Goal: Task Accomplishment & Management: Use online tool/utility

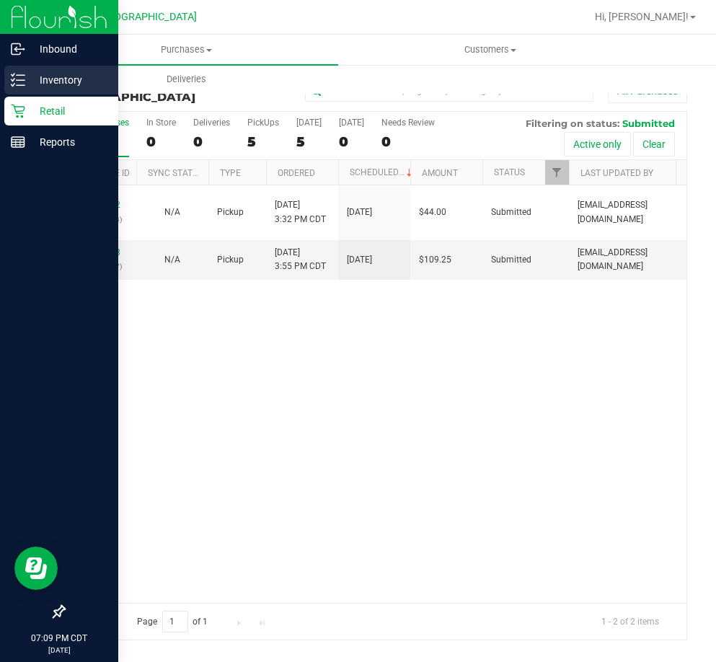
click at [40, 85] on p "Inventory" at bounding box center [68, 79] width 87 height 17
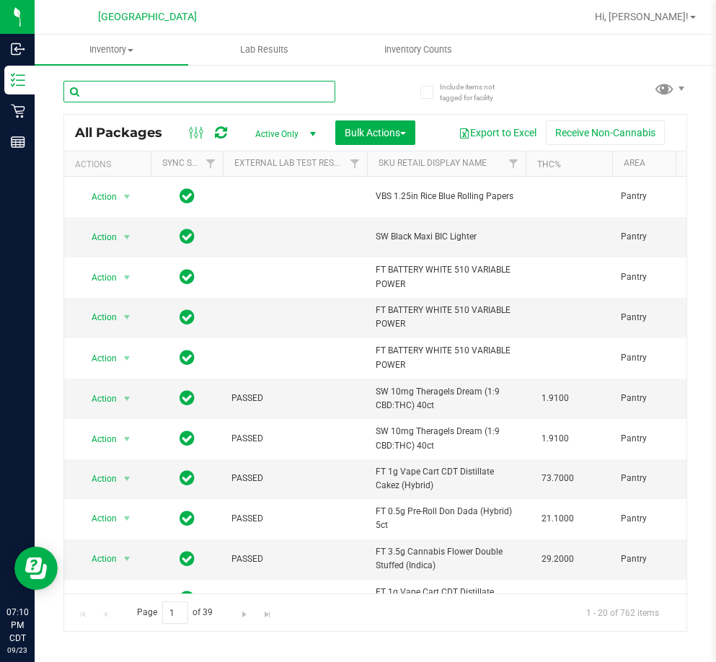
click at [190, 95] on input "text" at bounding box center [199, 92] width 272 height 22
paste input "0429167166229635"
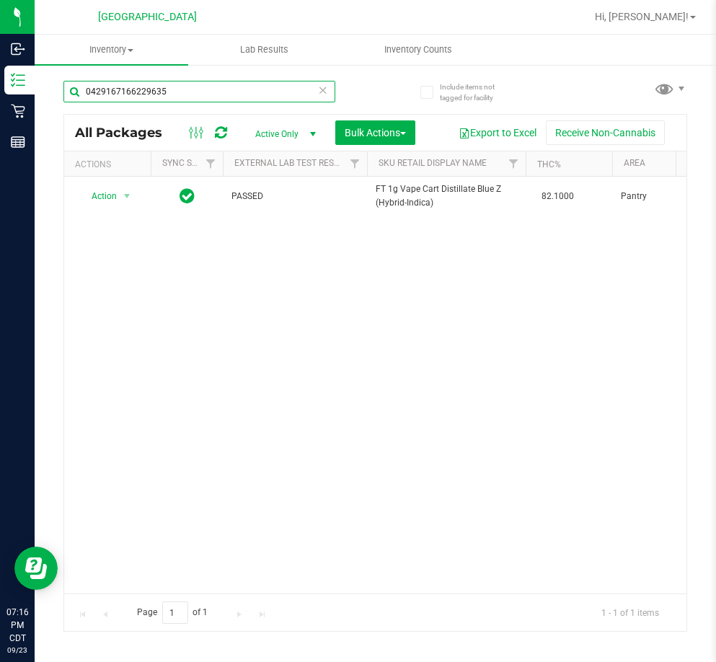
drag, startPoint x: 202, startPoint y: 81, endPoint x: 43, endPoint y: 117, distance: 163.4
click at [44, 115] on div "Include items not tagged for facility 0429167166229635 All Packages Active Only…" at bounding box center [375, 283] width 681 height 440
paste input "3796393849683033"
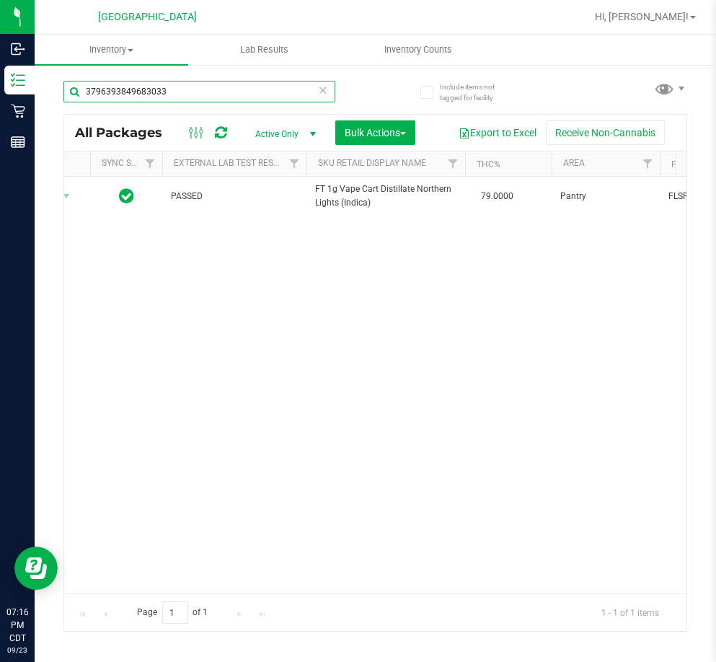
scroll to position [0, 214]
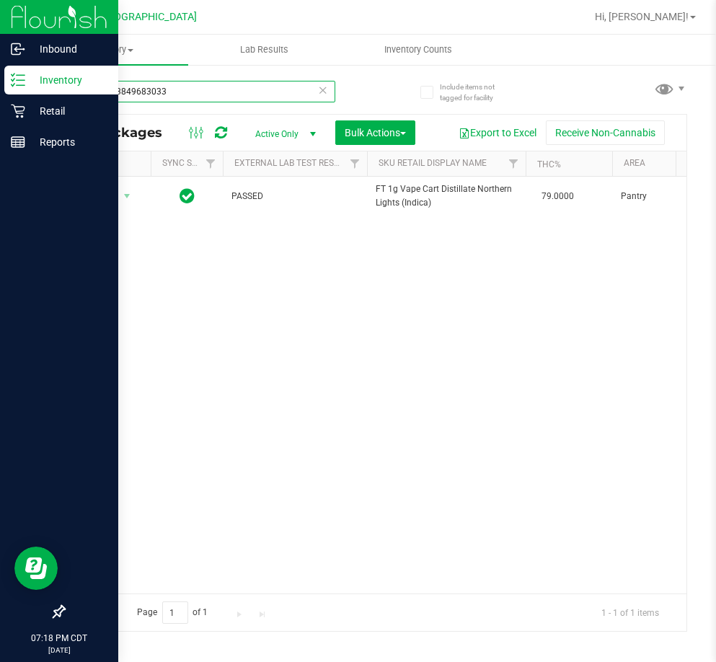
drag, startPoint x: 172, startPoint y: 89, endPoint x: 7, endPoint y: 93, distance: 164.5
click at [7, 93] on div "Inbound Inventory Retail Reports 07:18 PM CDT [DATE] 09/23 [GEOGRAPHIC_DATA] Hi…" at bounding box center [358, 331] width 716 height 662
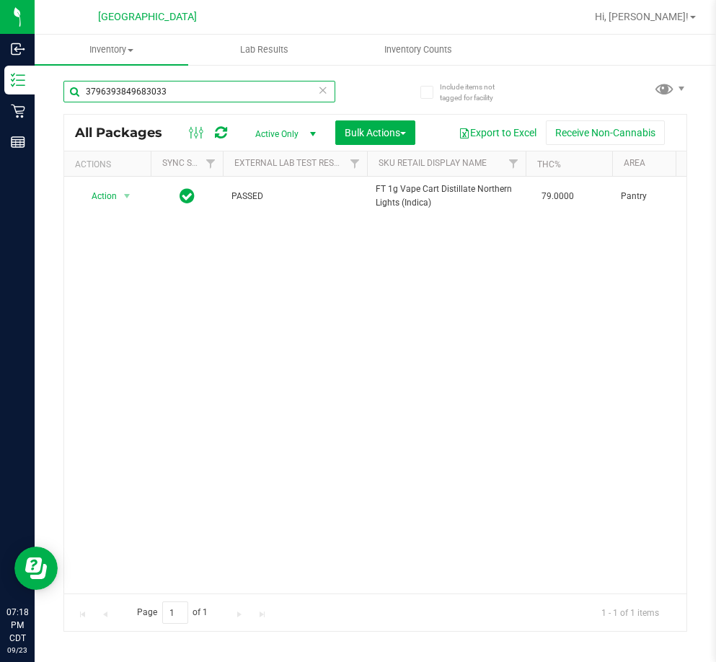
paste input "0937998194490060"
drag, startPoint x: 152, startPoint y: 593, endPoint x: 159, endPoint y: 595, distance: 7.4
click at [159, 595] on div "Page 1 of 1 1 - 1 of 1 items" at bounding box center [375, 611] width 622 height 37
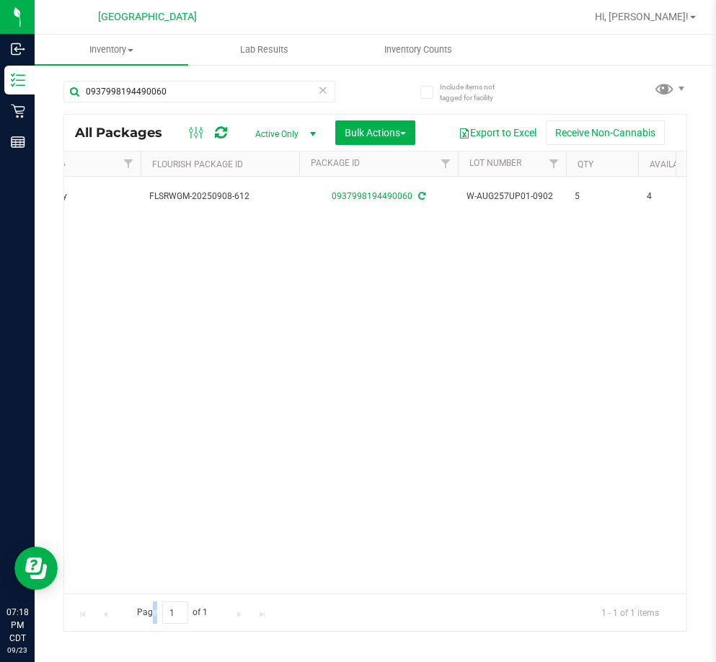
scroll to position [0, 670]
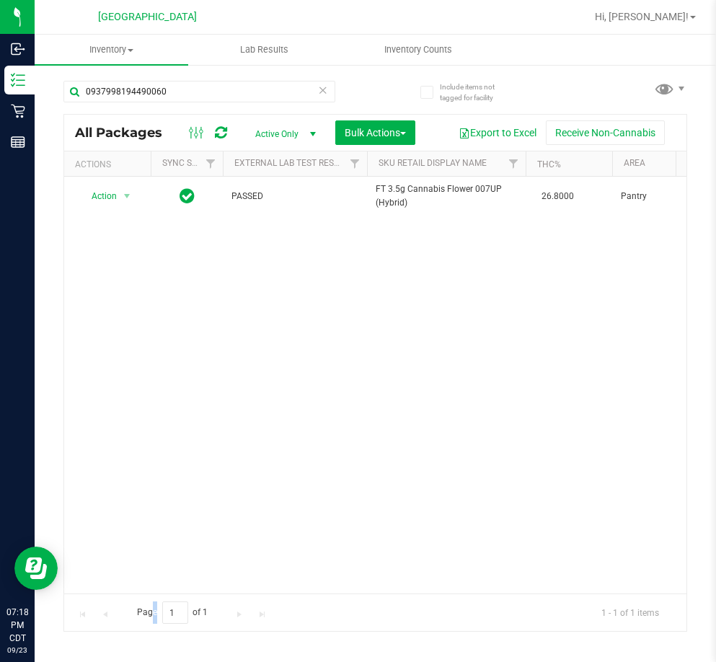
drag, startPoint x: 158, startPoint y: 591, endPoint x: 36, endPoint y: 16, distance: 588.2
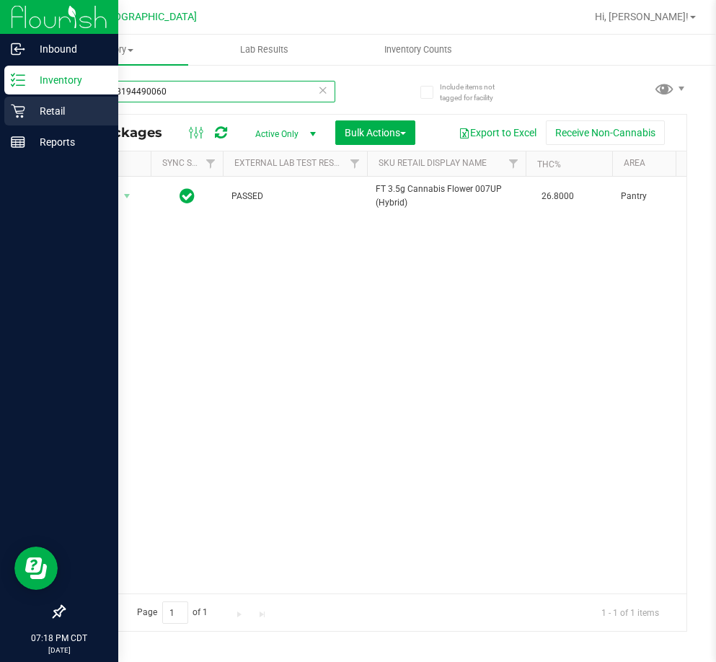
drag, startPoint x: 193, startPoint y: 89, endPoint x: 18, endPoint y: 122, distance: 177.6
click at [18, 122] on div "Inbound Inventory Retail Reports 07:18 PM CDT [DATE] 09/23 [GEOGRAPHIC_DATA] Hi…" at bounding box center [358, 331] width 716 height 662
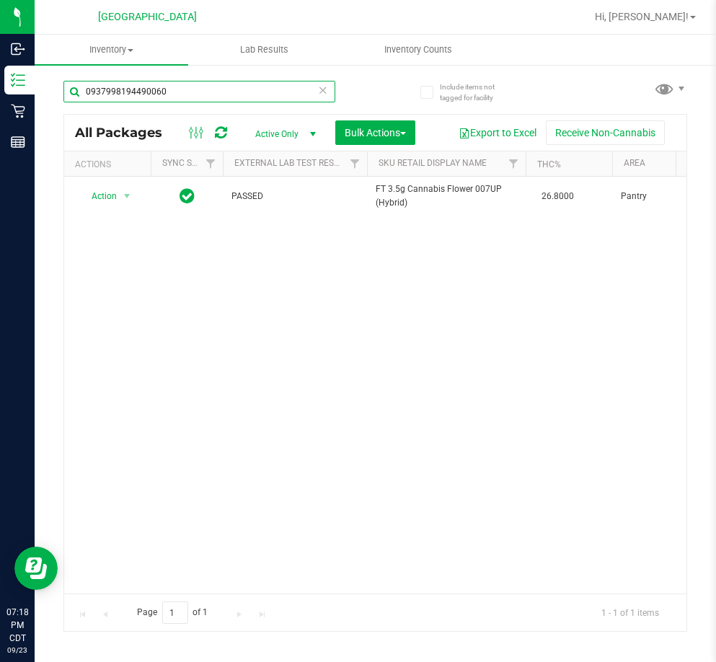
paste input "8394813539734619"
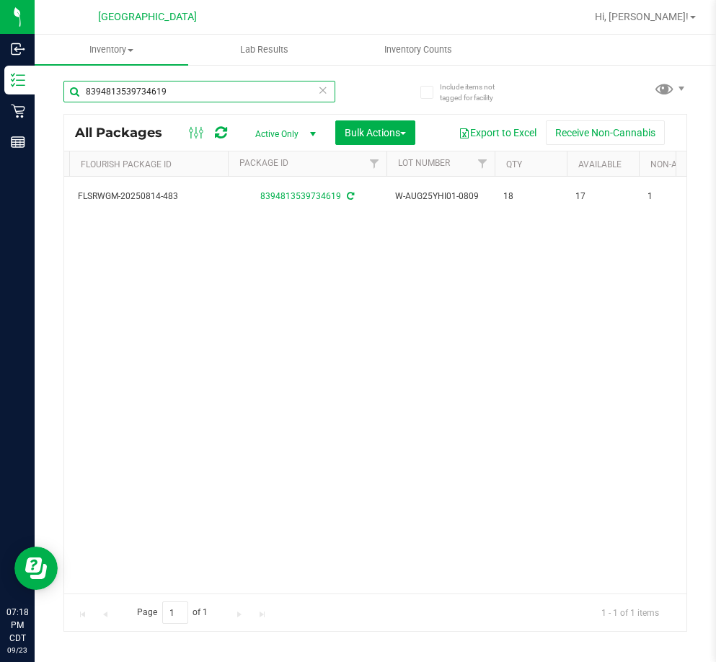
scroll to position [0, 726]
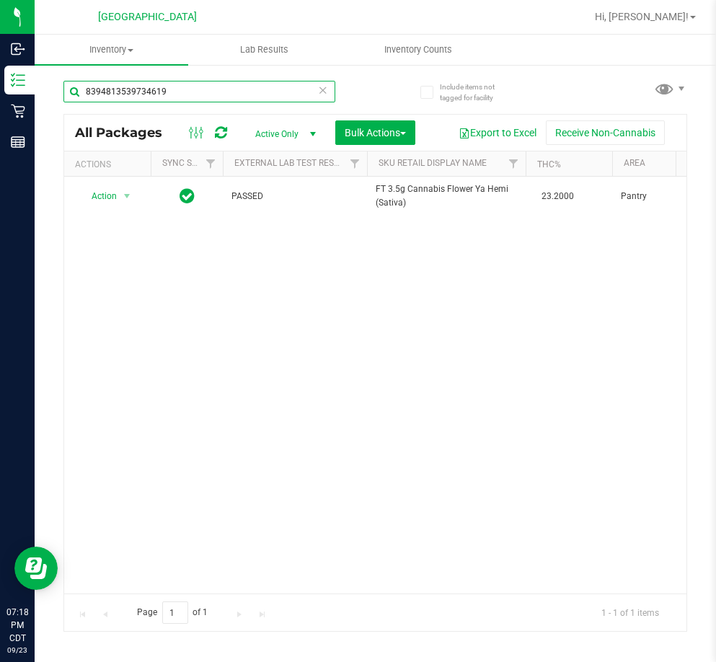
drag, startPoint x: 180, startPoint y: 89, endPoint x: 345, endPoint y: 283, distance: 254.7
click at [0, 125] on html "Inbound Inventory Retail Reports 07:18 PM CDT [DATE] 09/23 [GEOGRAPHIC_DATA] Hi…" at bounding box center [358, 331] width 716 height 662
paste input "1301532745921916"
click at [200, 76] on div "1301532745921916" at bounding box center [219, 91] width 312 height 46
drag, startPoint x: 200, startPoint y: 84, endPoint x: 58, endPoint y: 107, distance: 144.7
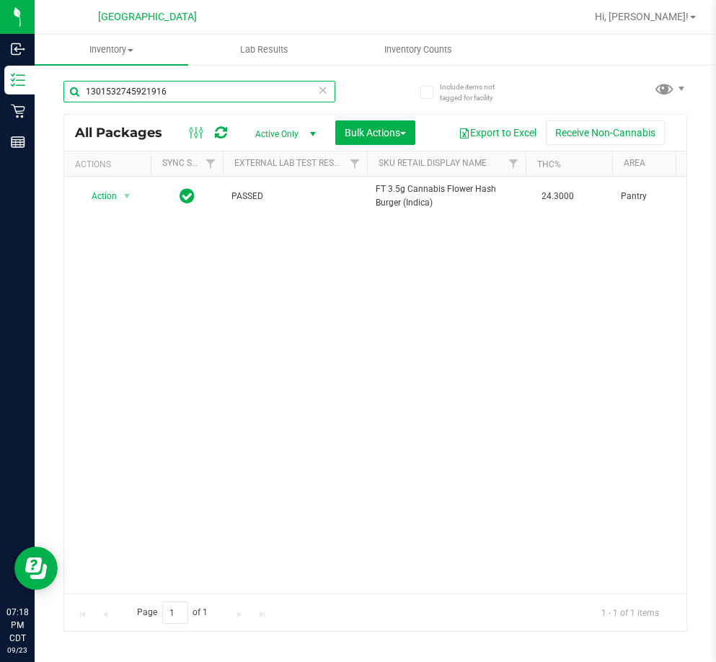
click at [58, 107] on div "Include items not tagged for facility 1301532745921916 All Packages Active Only…" at bounding box center [375, 283] width 681 height 440
paste input "8477826721251569"
type input "8477826721251569"
drag, startPoint x: 211, startPoint y: 99, endPoint x: 63, endPoint y: 95, distance: 147.9
click at [63, 95] on div "Include items not tagged for facility 8477826721251569 All Packages Active Only…" at bounding box center [375, 283] width 681 height 440
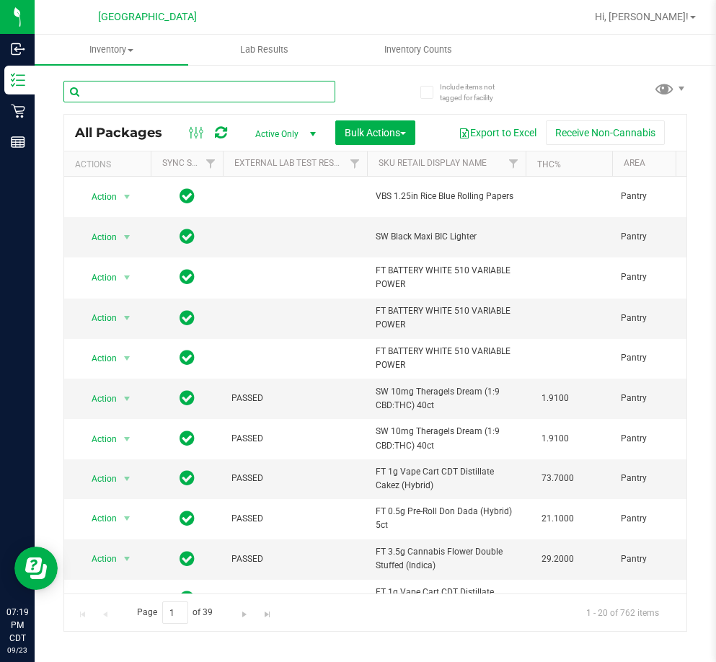
click at [226, 82] on input "text" at bounding box center [199, 92] width 272 height 22
paste input "1659042277891756"
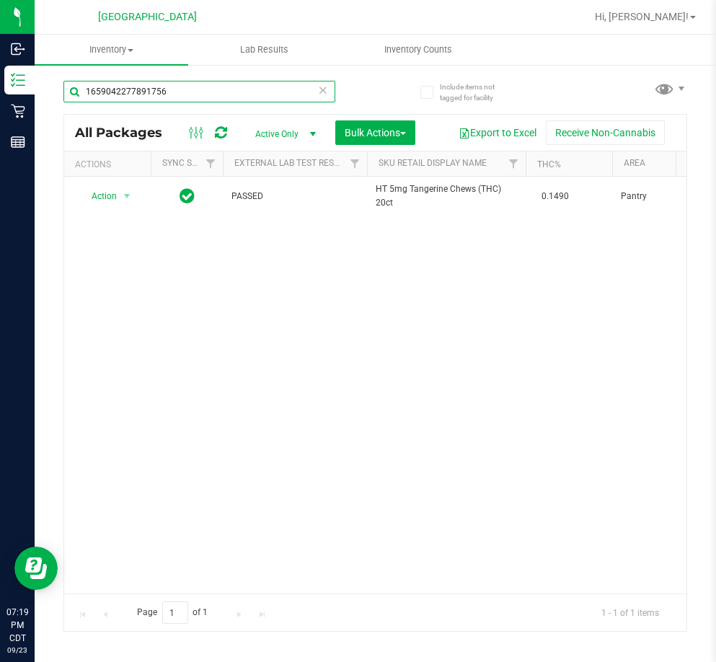
drag, startPoint x: 226, startPoint y: 87, endPoint x: 72, endPoint y: 79, distance: 154.5
click at [72, 79] on div "1659042277891756" at bounding box center [219, 91] width 312 height 46
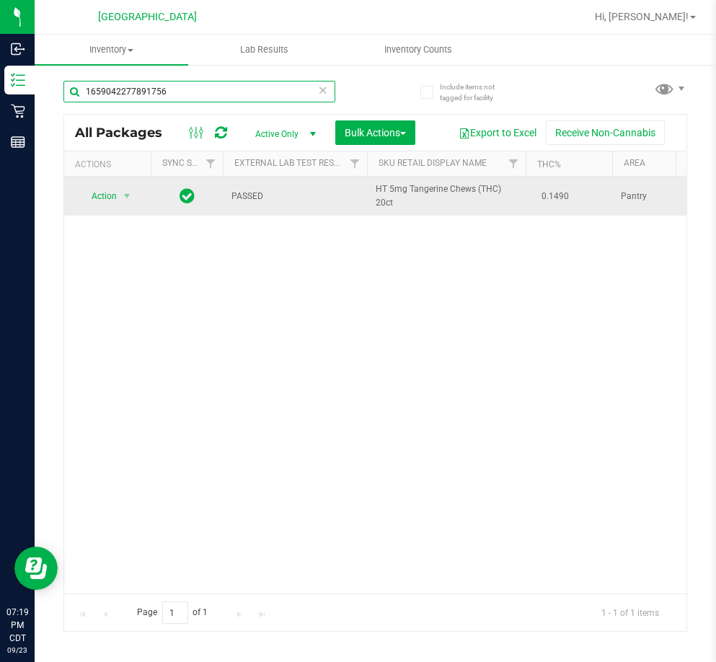
paste input "777385220734919"
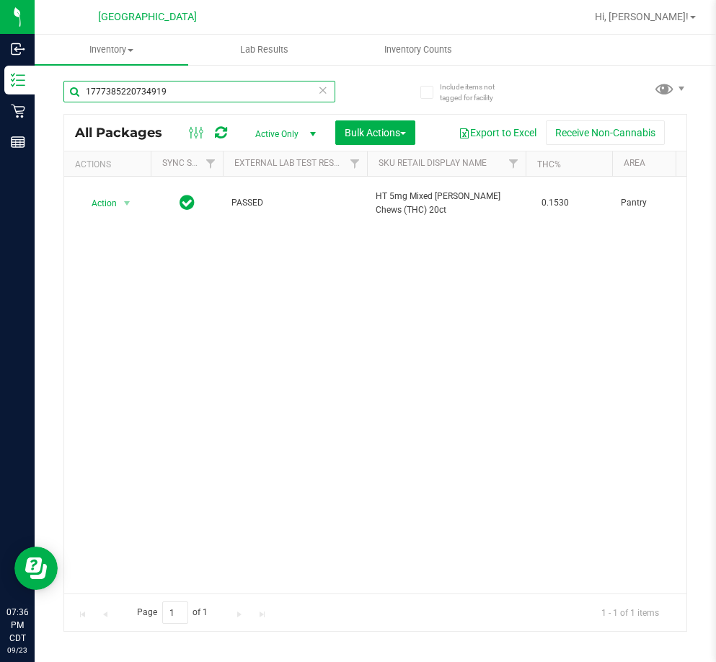
drag, startPoint x: 180, startPoint y: 84, endPoint x: 70, endPoint y: 66, distance: 111.9
click at [70, 66] on div "Include items not tagged for facility 1777385220734919 All Packages Active Only…" at bounding box center [375, 283] width 681 height 440
paste input "639895908431504"
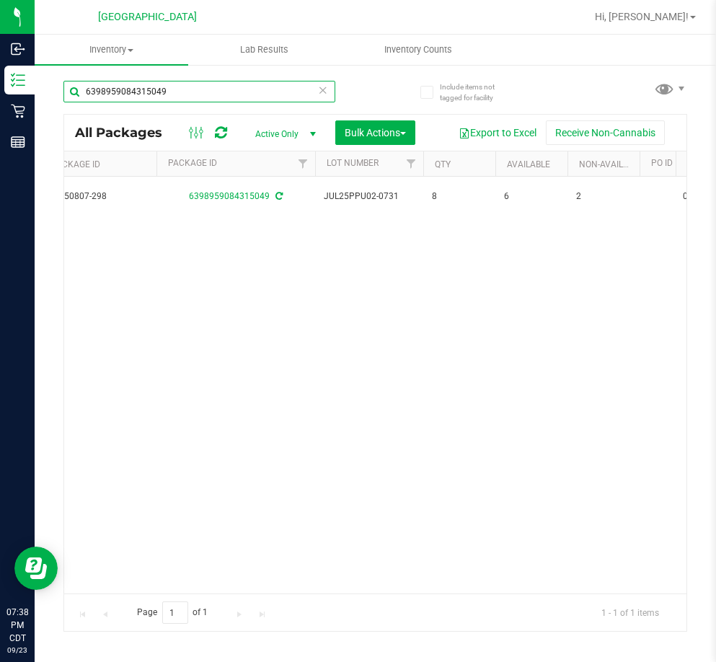
scroll to position [0, 730]
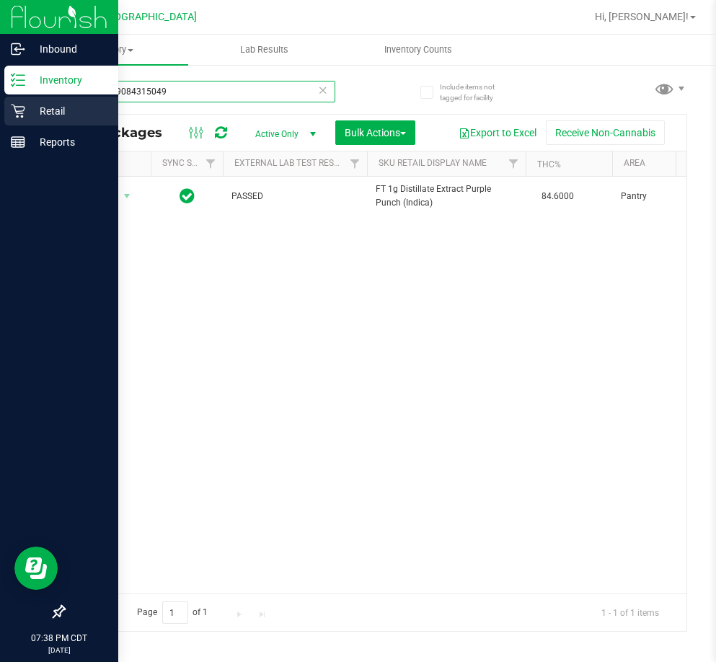
drag, startPoint x: 169, startPoint y: 96, endPoint x: 9, endPoint y: 121, distance: 162.1
click at [9, 121] on div "Inbound Inventory Retail Reports 07:38 PM CDT [DATE] 09/23 [GEOGRAPHIC_DATA] Hi…" at bounding box center [358, 331] width 716 height 662
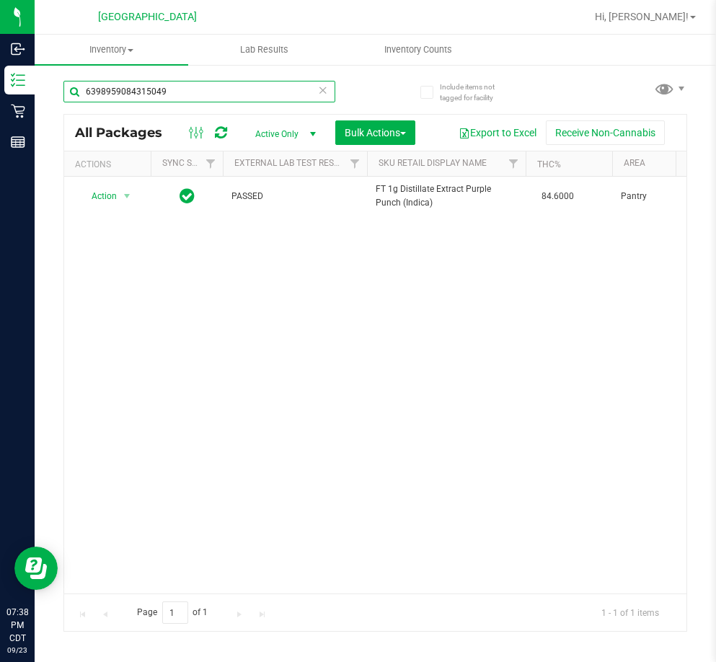
paste input "7616018201329278"
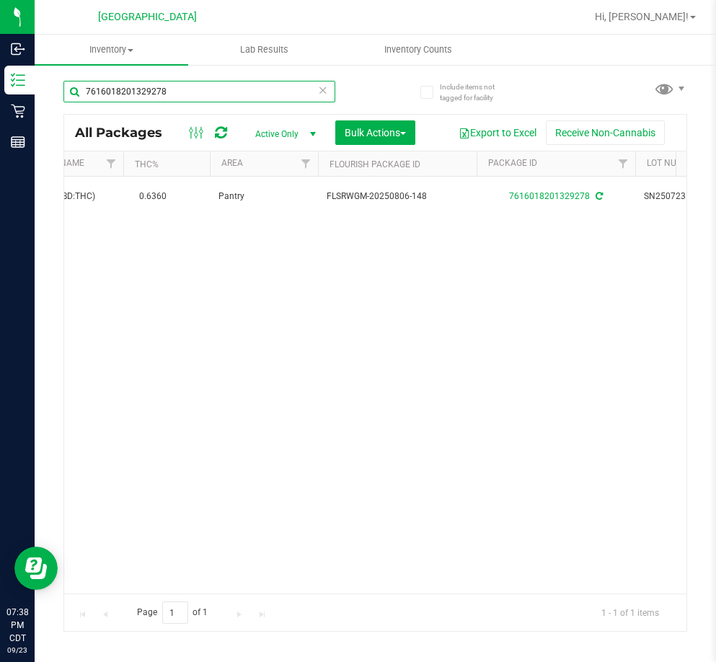
scroll to position [0, 467]
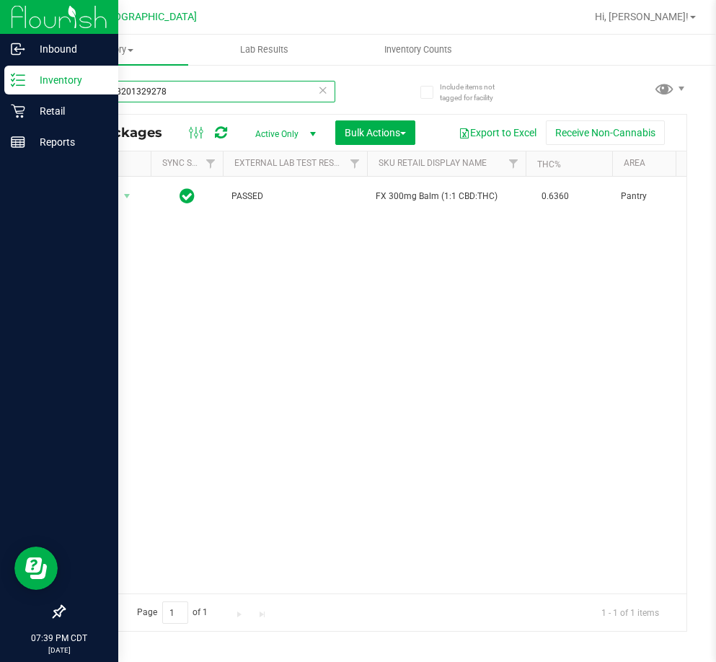
drag, startPoint x: 203, startPoint y: 94, endPoint x: 19, endPoint y: 84, distance: 184.2
click at [19, 84] on div "Inbound Inventory Retail Reports 07:39 PM CDT [DATE] 09/23 [GEOGRAPHIC_DATA] Hi…" at bounding box center [358, 331] width 716 height 662
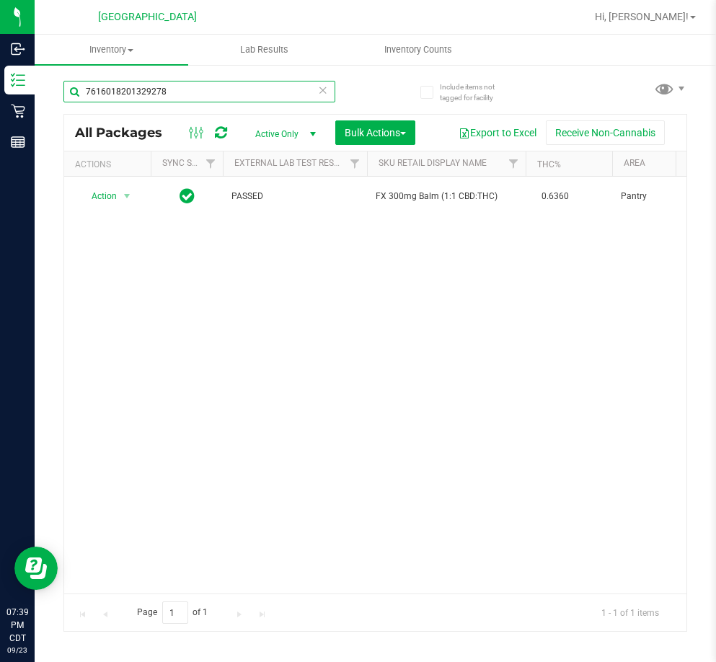
paste input "067491072816960"
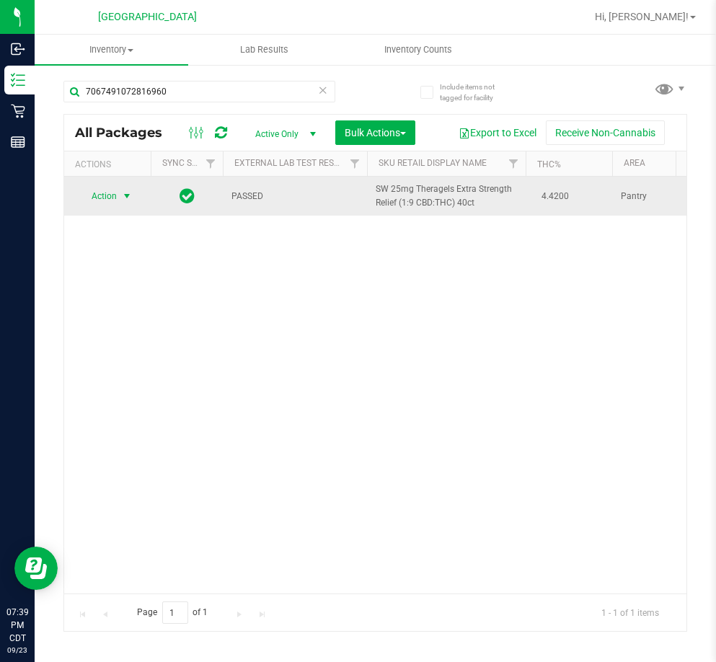
click at [128, 200] on span "select" at bounding box center [127, 196] width 12 height 12
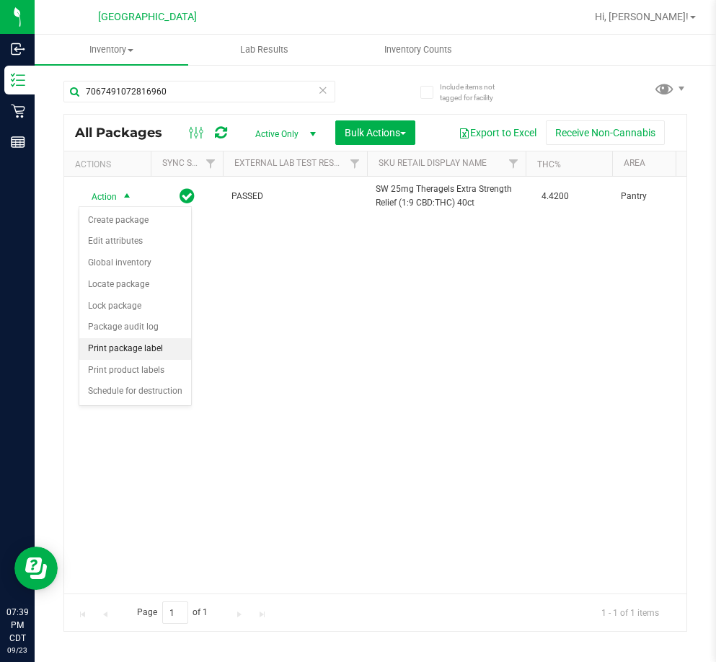
click at [135, 343] on li "Print package label" at bounding box center [135, 349] width 112 height 22
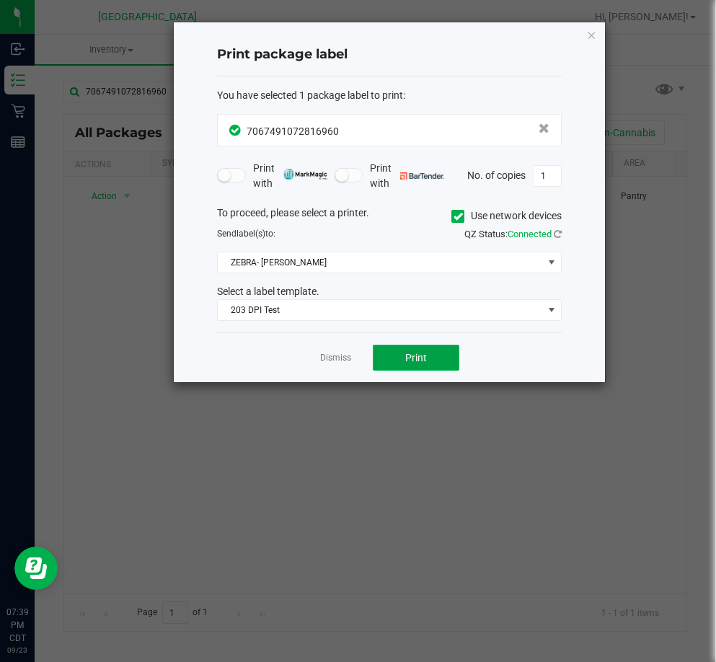
click at [441, 350] on button "Print" at bounding box center [416, 358] width 87 height 26
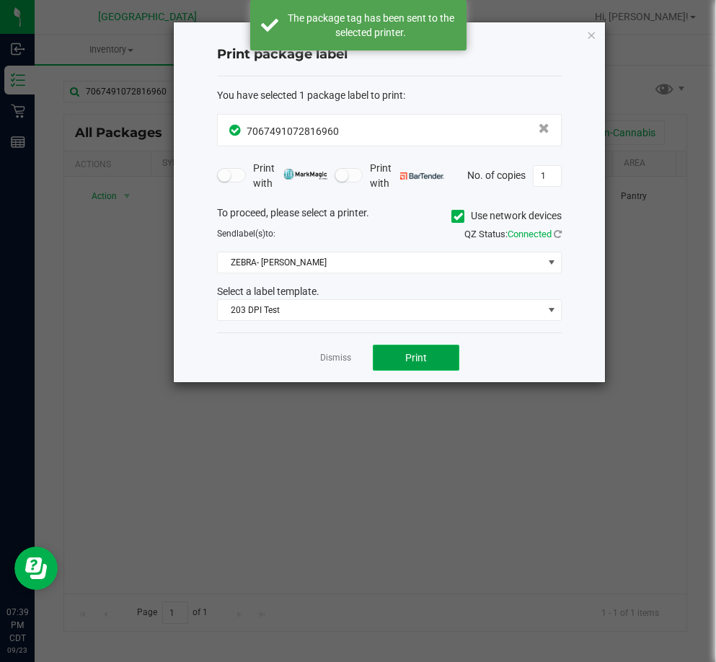
click at [441, 352] on button "Print" at bounding box center [416, 358] width 87 height 26
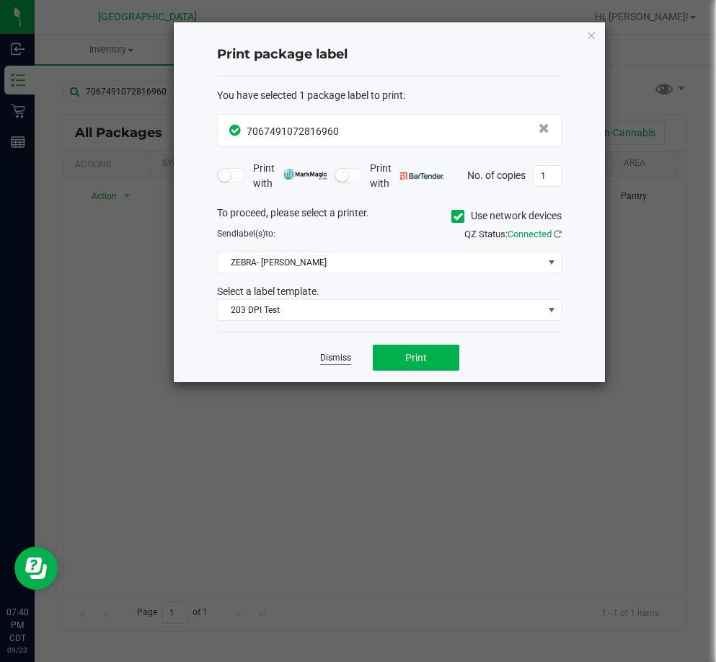
click at [337, 363] on link "Dismiss" at bounding box center [335, 358] width 31 height 12
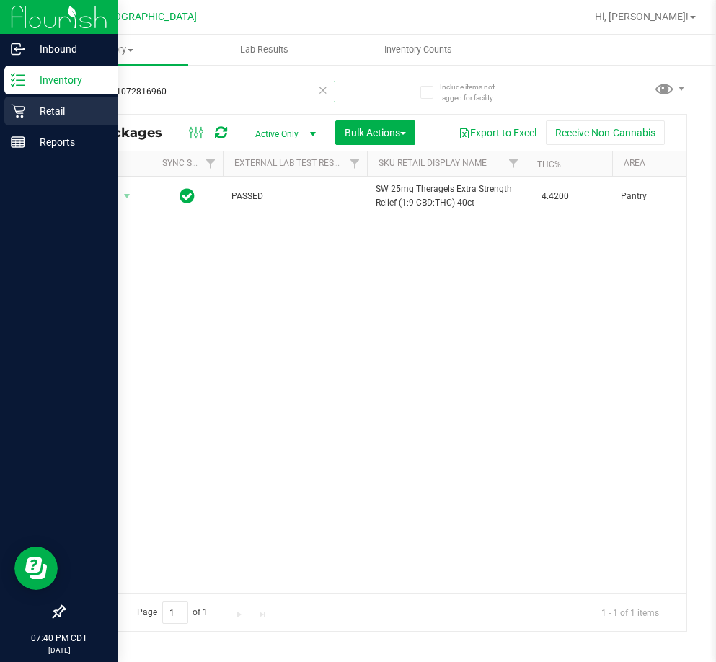
drag, startPoint x: 174, startPoint y: 81, endPoint x: 25, endPoint y: 127, distance: 156.0
click at [25, 127] on div "Inbound Inventory Retail Reports 07:40 PM CDT [DATE] 09/23 [GEOGRAPHIC_DATA] Hi…" at bounding box center [358, 331] width 716 height 662
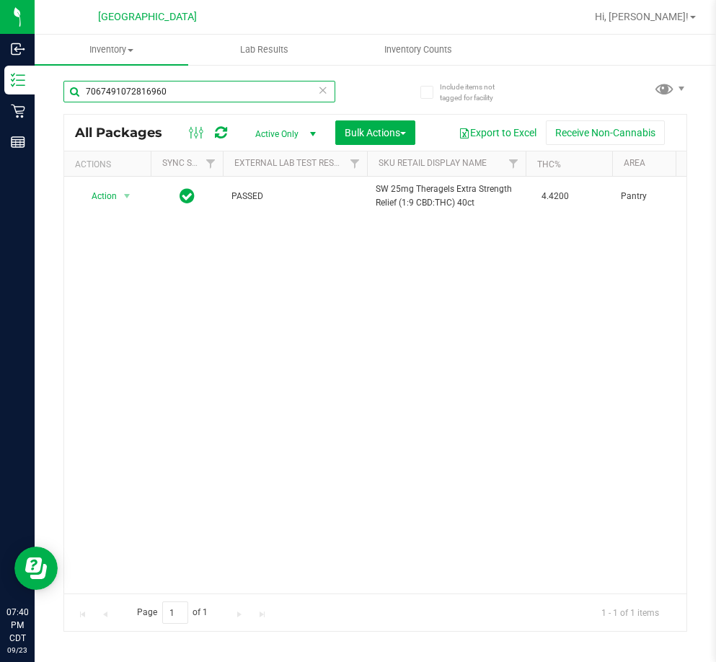
paste input "0591867399229898"
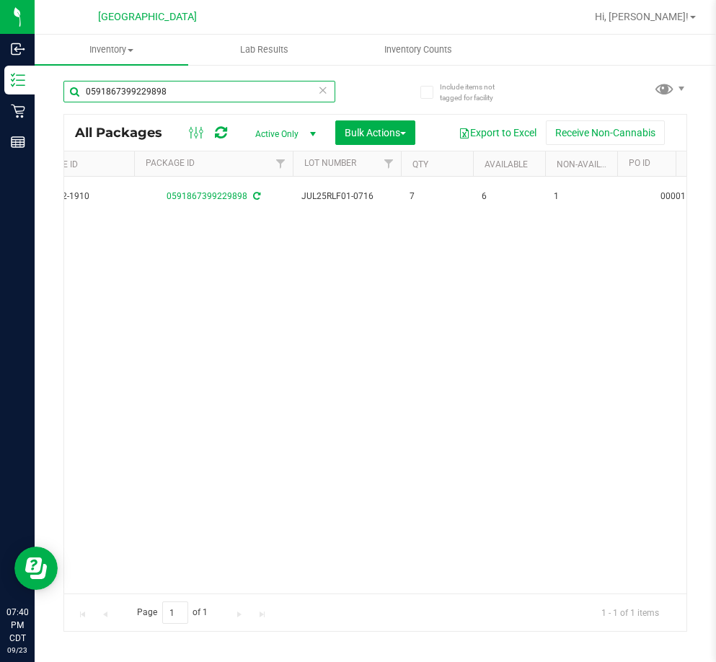
scroll to position [0, 542]
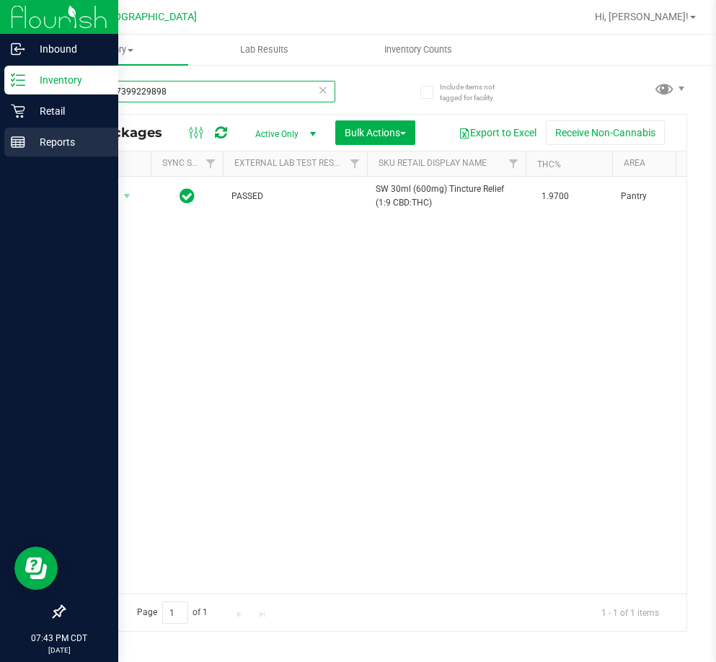
drag, startPoint x: 194, startPoint y: 94, endPoint x: 14, endPoint y: 128, distance: 183.4
click at [14, 128] on div "Inbound Inventory Retail Reports 07:43 PM CDT [DATE] 09/23 [GEOGRAPHIC_DATA] Hi…" at bounding box center [358, 331] width 716 height 662
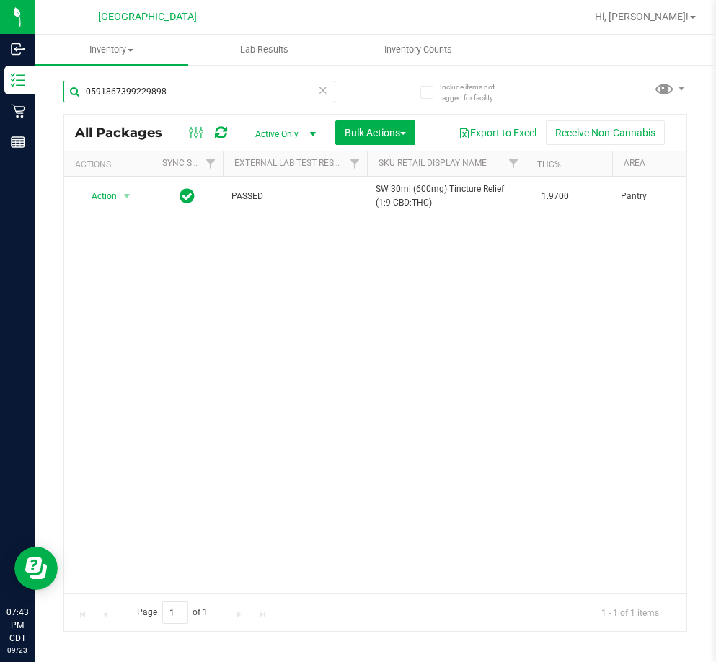
paste input "2425148139663253"
drag, startPoint x: 237, startPoint y: 84, endPoint x: 39, endPoint y: 108, distance: 199.1
click at [38, 110] on div "Include items not tagged for facility 2425148139663253 All Packages Active Only…" at bounding box center [375, 283] width 681 height 440
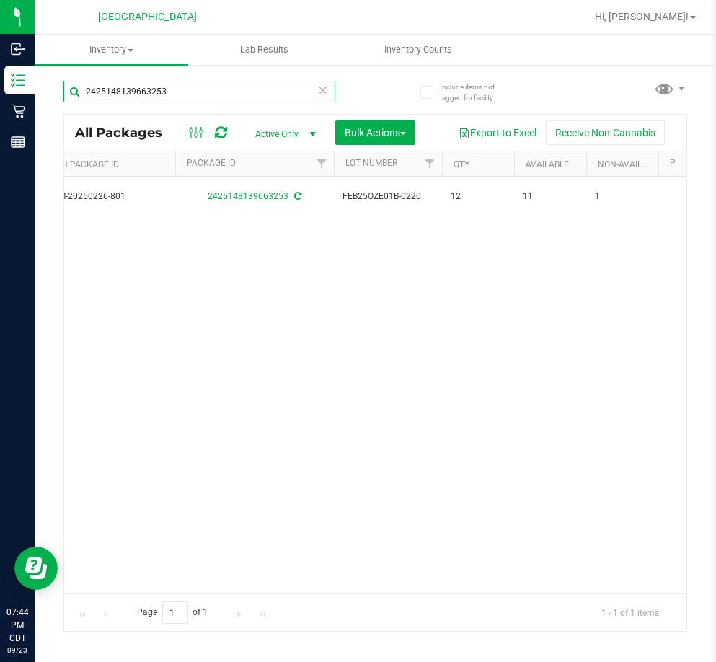
scroll to position [0, 711]
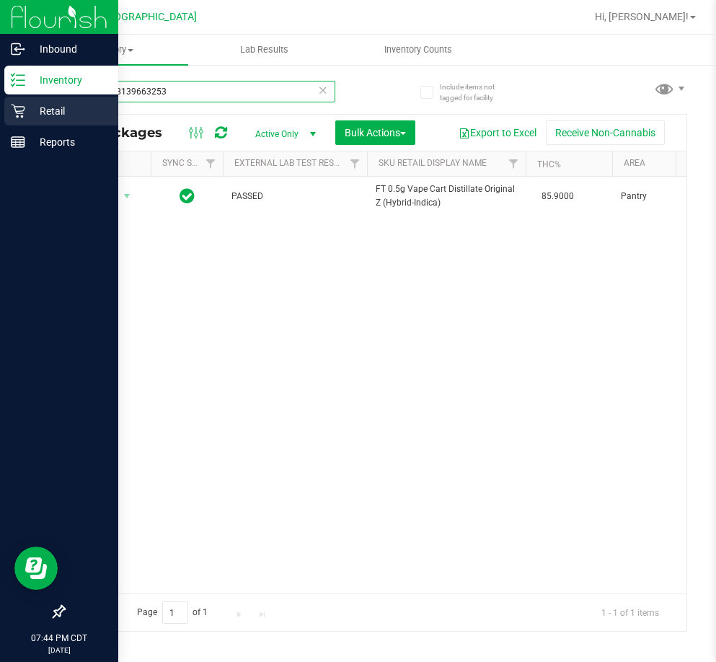
drag, startPoint x: 182, startPoint y: 88, endPoint x: 25, endPoint y: 104, distance: 157.3
click at [25, 103] on div "Inbound Inventory Retail Reports 07:44 PM CDT [DATE] 09/23 [GEOGRAPHIC_DATA] Hi…" at bounding box center [358, 331] width 716 height 662
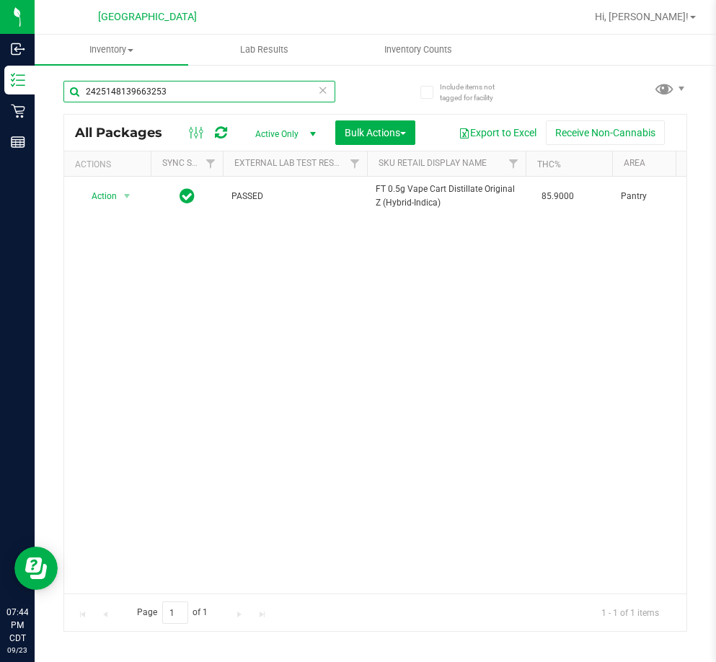
paste input "420282502257724"
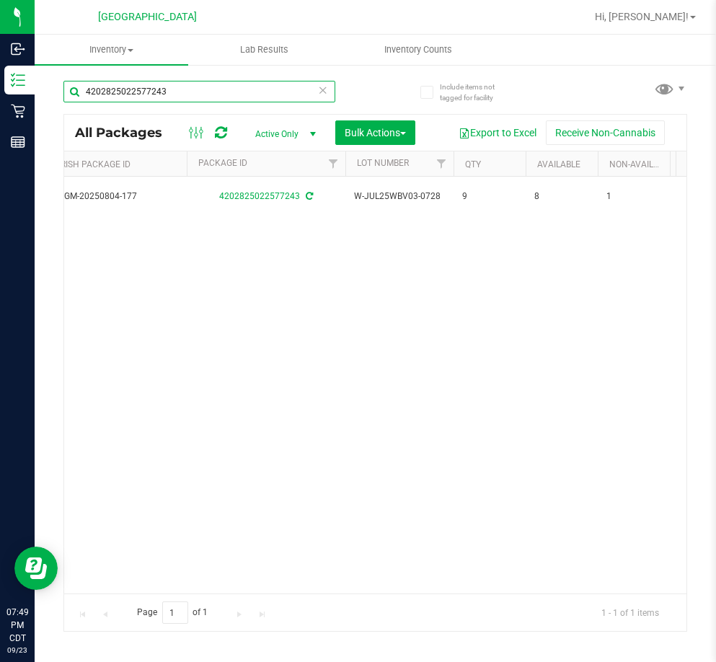
scroll to position [0, 640]
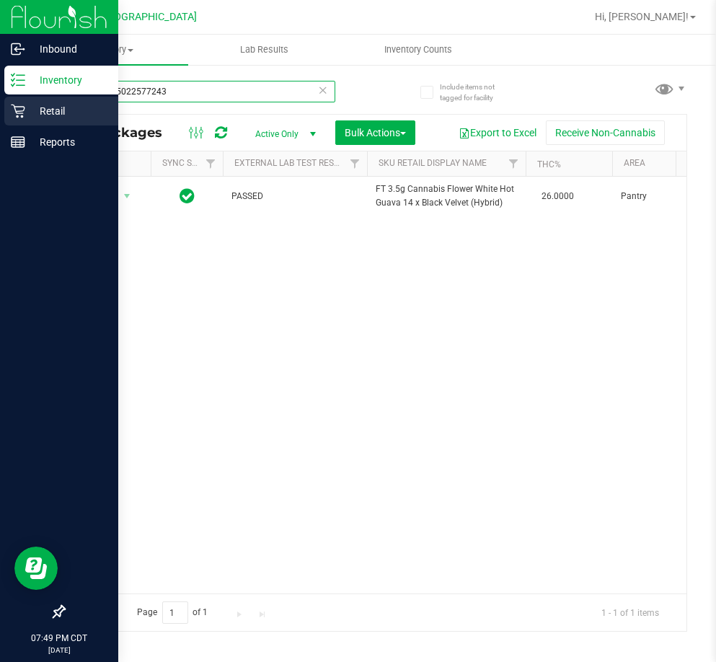
drag, startPoint x: 193, startPoint y: 93, endPoint x: 14, endPoint y: 127, distance: 181.3
click at [14, 127] on div "Inbound Inventory Retail Reports 07:49 PM CDT [DATE] 09/23 [GEOGRAPHIC_DATA] Hi…" at bounding box center [358, 331] width 716 height 662
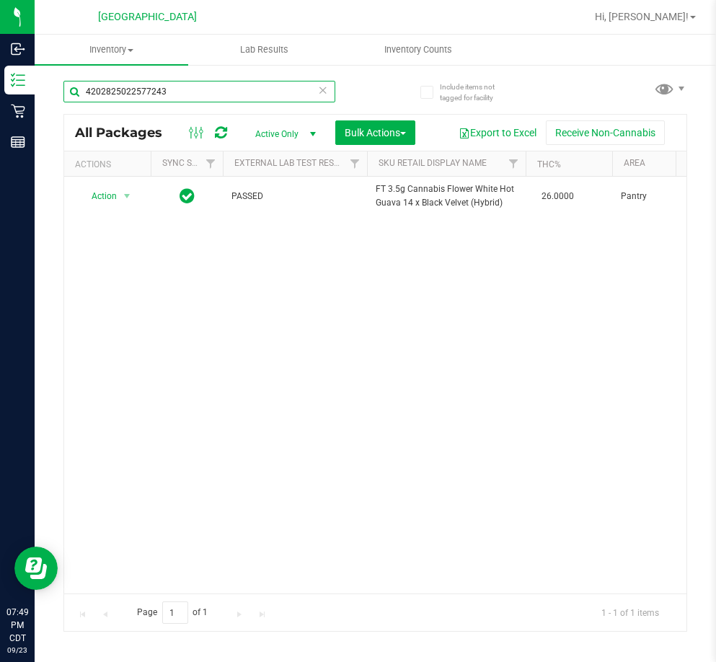
paste input "0286419199194261"
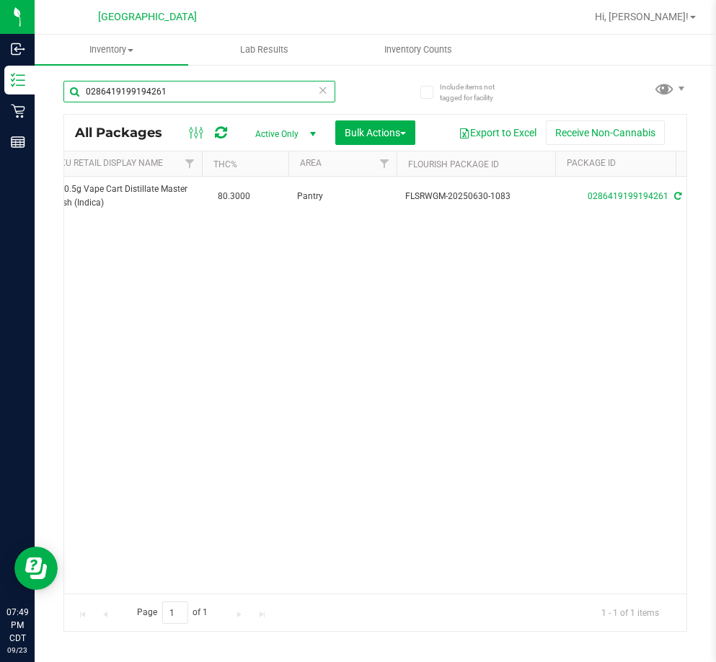
scroll to position [0, 504]
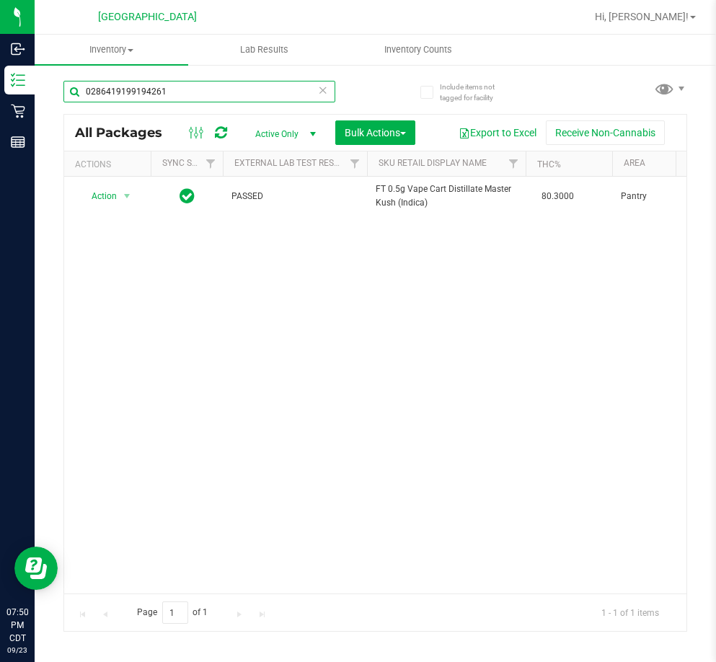
drag, startPoint x: 238, startPoint y: 80, endPoint x: 38, endPoint y: 116, distance: 203.0
click at [38, 115] on div "Include items not tagged for facility 0286419199194261 All Packages Active Only…" at bounding box center [375, 283] width 681 height 440
paste input "[CREDIT_CARD_NUMBER]"
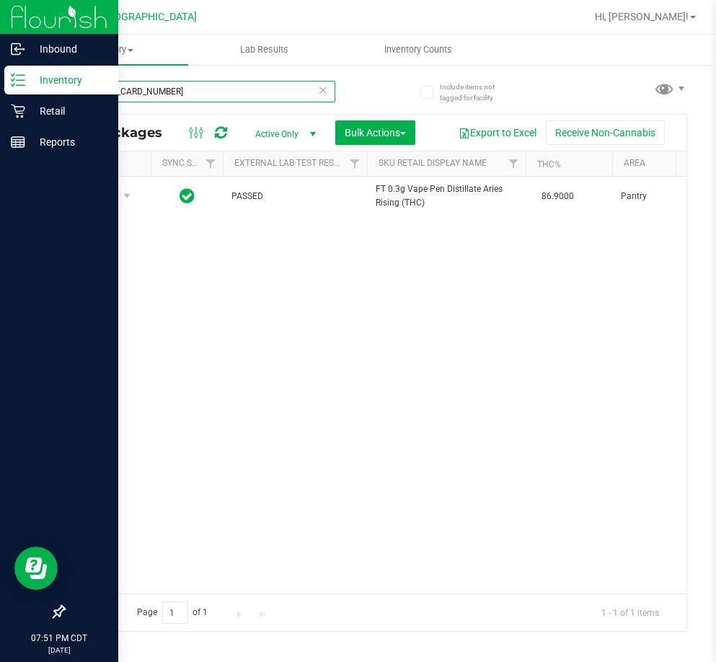
drag, startPoint x: 176, startPoint y: 94, endPoint x: 9, endPoint y: 87, distance: 167.4
click at [9, 87] on div "Inbound Inventory Retail Reports 07:51 PM CDT [DATE] 09/23 [GEOGRAPHIC_DATA] Hi…" at bounding box center [358, 331] width 716 height 662
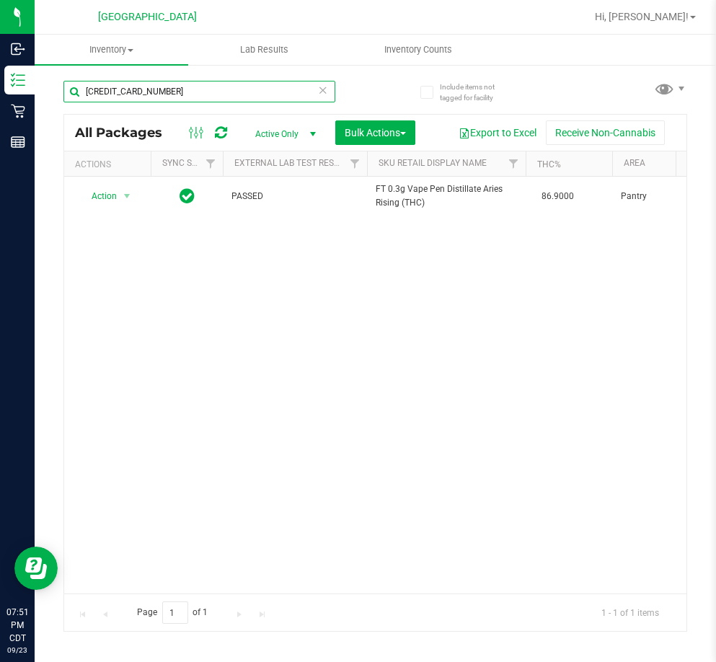
paste input "2708410472356656"
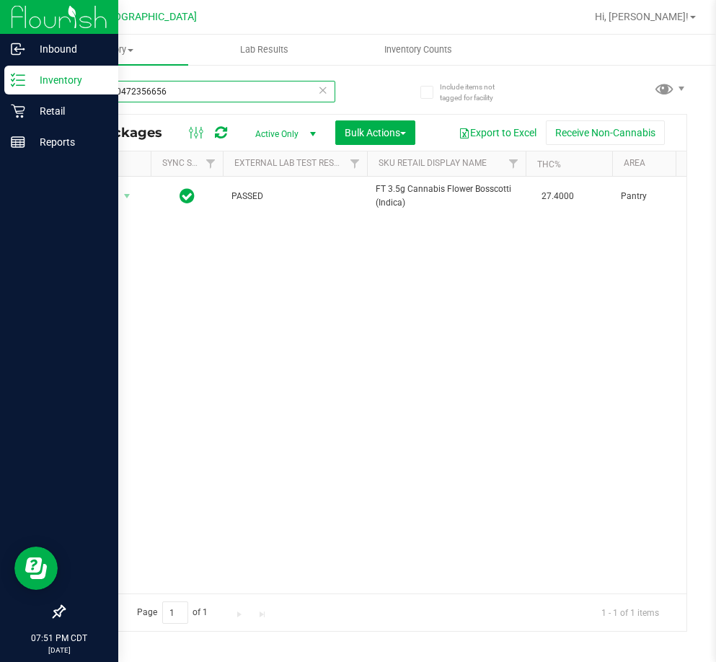
drag, startPoint x: 217, startPoint y: 94, endPoint x: 24, endPoint y: 92, distance: 193.3
click at [24, 92] on div "Inbound Inventory Retail Reports 07:51 PM CDT [DATE] 09/23 [GEOGRAPHIC_DATA] Hi…" at bounding box center [358, 331] width 716 height 662
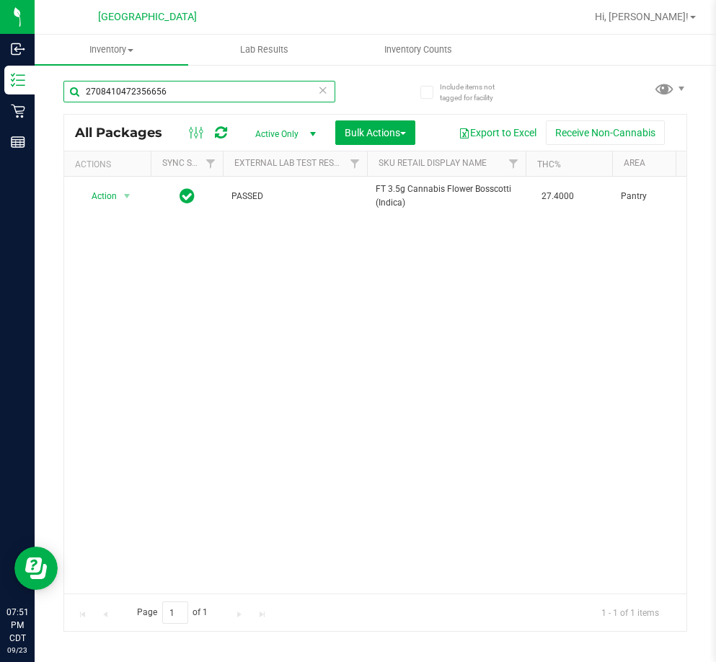
paste input "287939894377833"
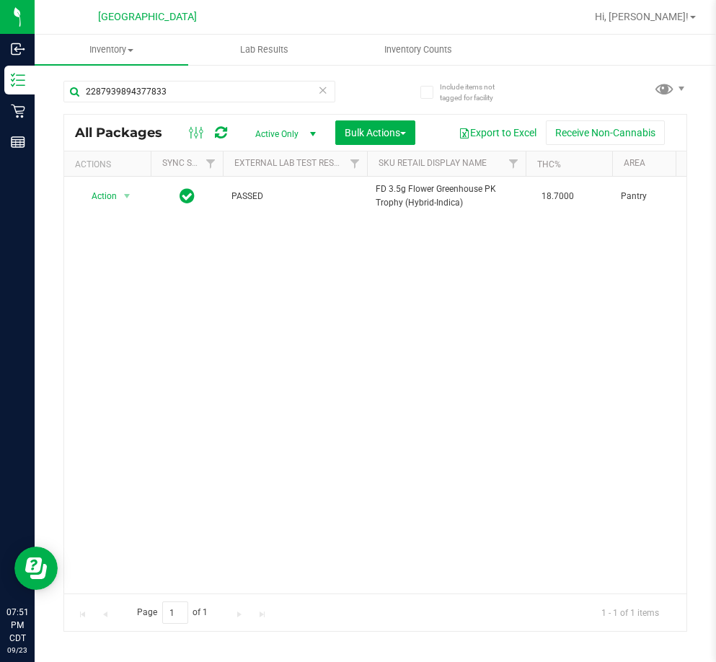
click at [145, 593] on div "Page 1 of 1 1 - 1 of 1 items" at bounding box center [375, 611] width 622 height 37
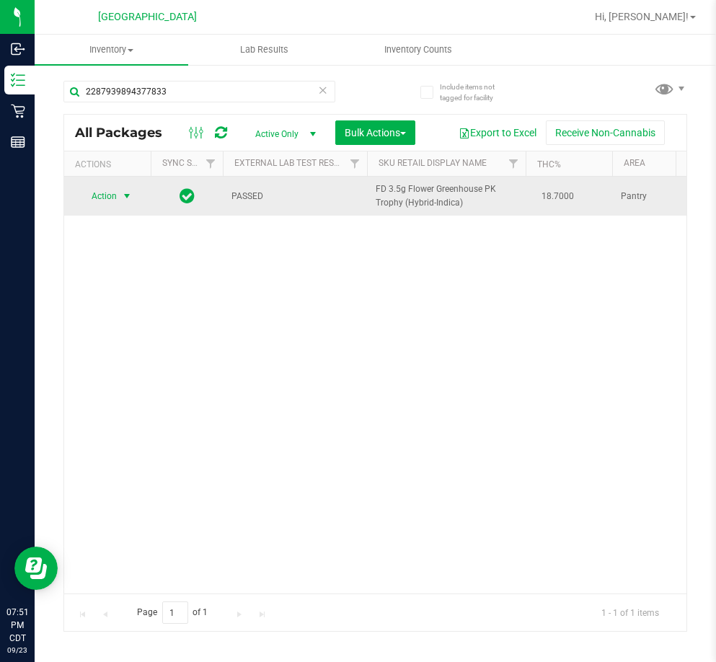
click at [125, 198] on span "select" at bounding box center [127, 196] width 12 height 12
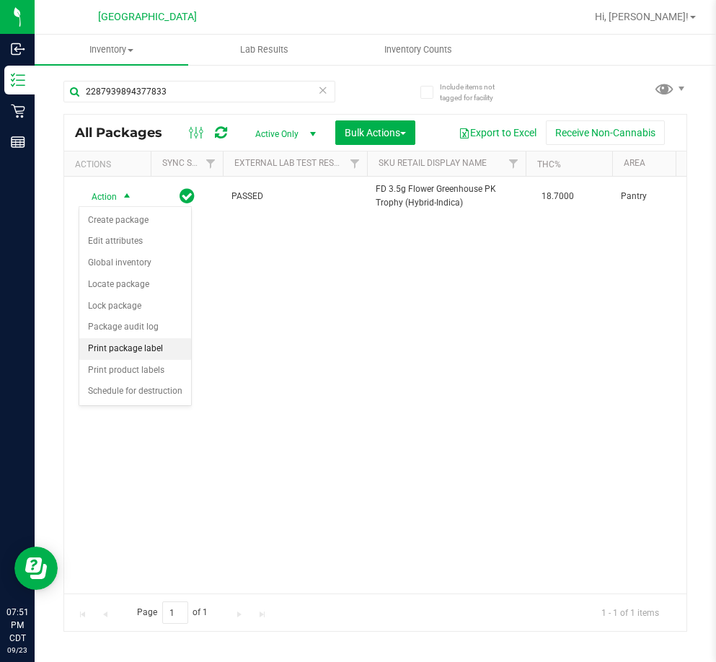
click at [151, 344] on li "Print package label" at bounding box center [135, 349] width 112 height 22
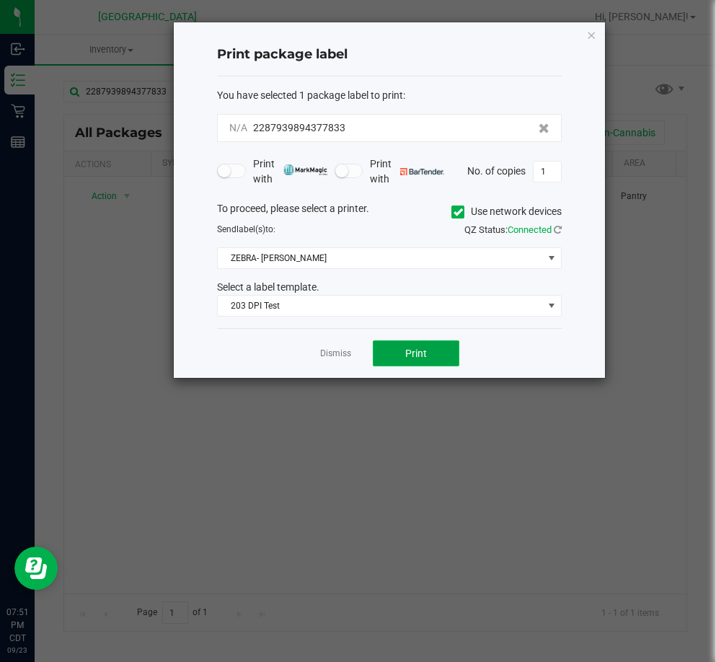
click at [435, 348] on button "Print" at bounding box center [416, 353] width 87 height 26
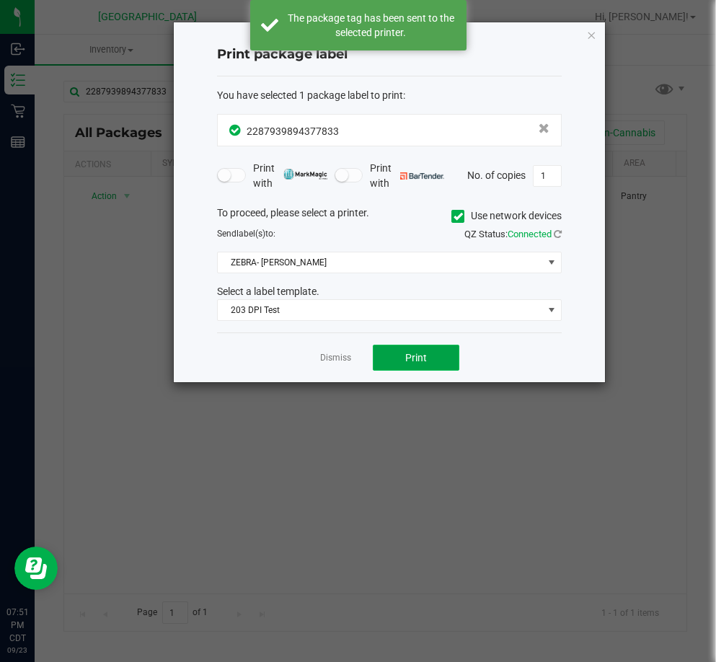
click at [428, 358] on button "Print" at bounding box center [416, 358] width 87 height 26
click at [425, 354] on span "Print" at bounding box center [416, 358] width 22 height 12
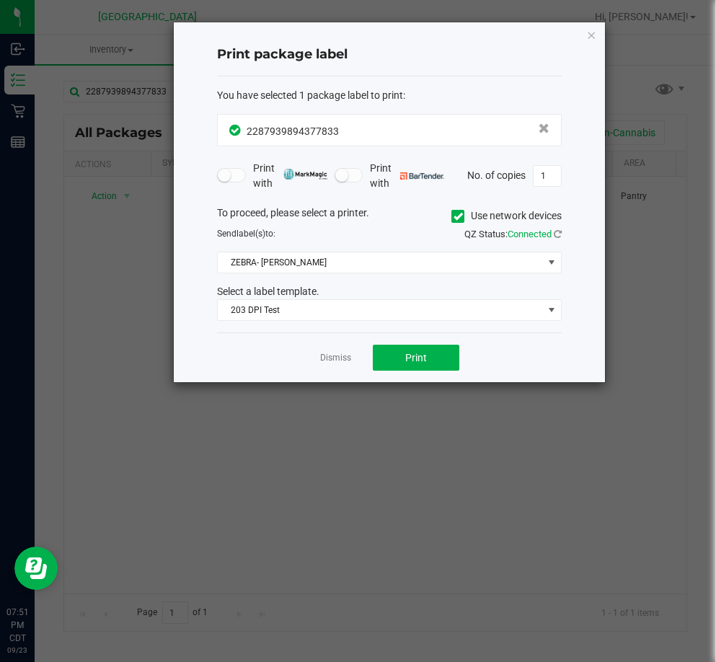
click at [501, 448] on ngb-modal-window "Print package label You have selected 1 package label to print : 22879398943778…" at bounding box center [363, 331] width 727 height 662
click at [336, 351] on app-cancel-button "Dismiss" at bounding box center [335, 357] width 31 height 15
click at [327, 363] on link "Dismiss" at bounding box center [335, 358] width 31 height 12
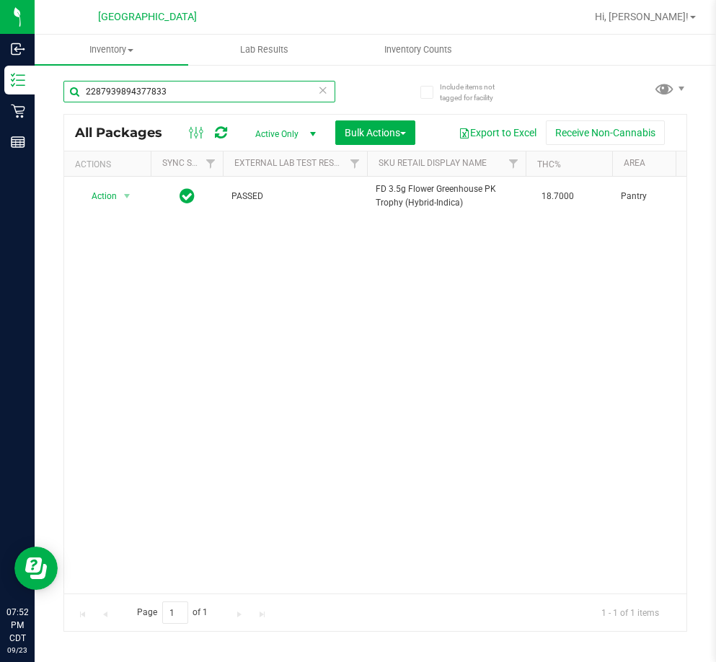
drag, startPoint x: 194, startPoint y: 92, endPoint x: 62, endPoint y: 94, distance: 132.0
click at [62, 94] on div "Include items not tagged for facility 2287939894377833 All Packages Active Only…" at bounding box center [375, 283] width 681 height 440
paste input "6851315573914389"
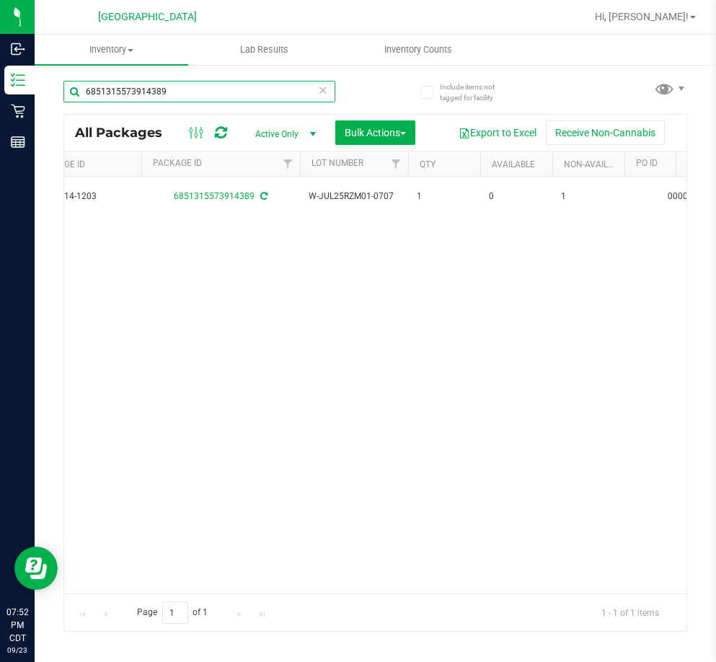
scroll to position [0, 741]
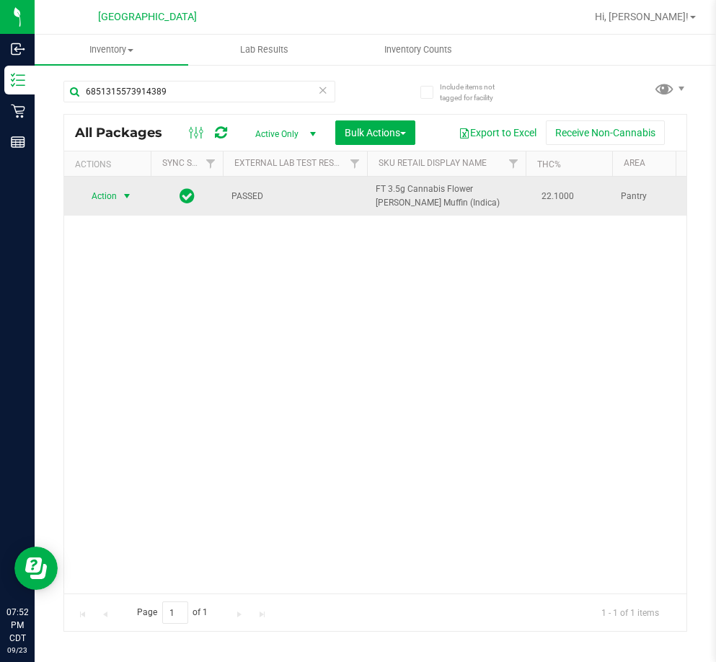
click at [119, 197] on span "select" at bounding box center [127, 196] width 18 height 20
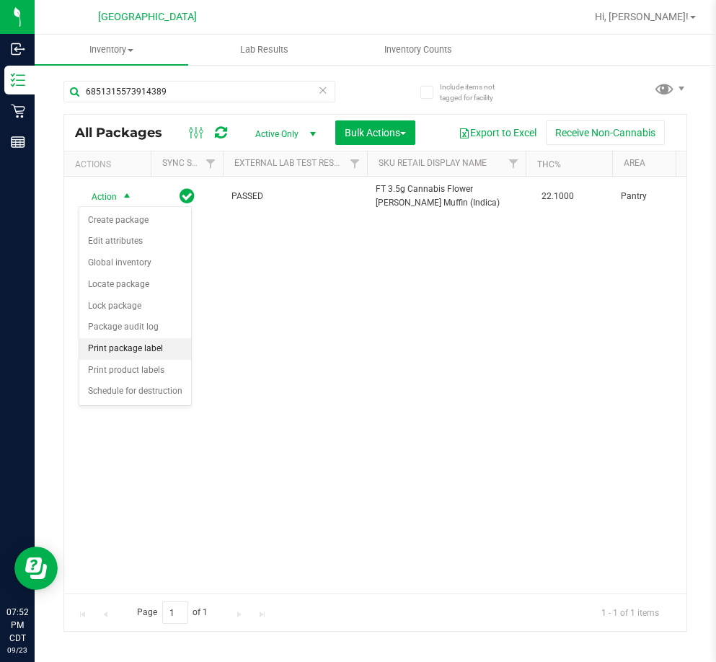
drag, startPoint x: 146, startPoint y: 348, endPoint x: 191, endPoint y: 347, distance: 44.7
click at [146, 347] on li "Print package label" at bounding box center [135, 349] width 112 height 22
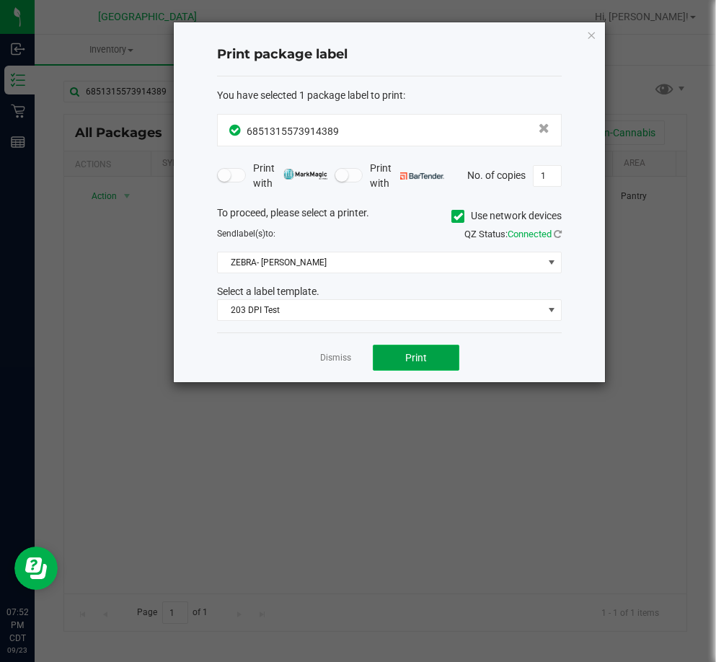
click at [420, 346] on button "Print" at bounding box center [416, 358] width 87 height 26
click at [337, 359] on link "Dismiss" at bounding box center [335, 358] width 31 height 12
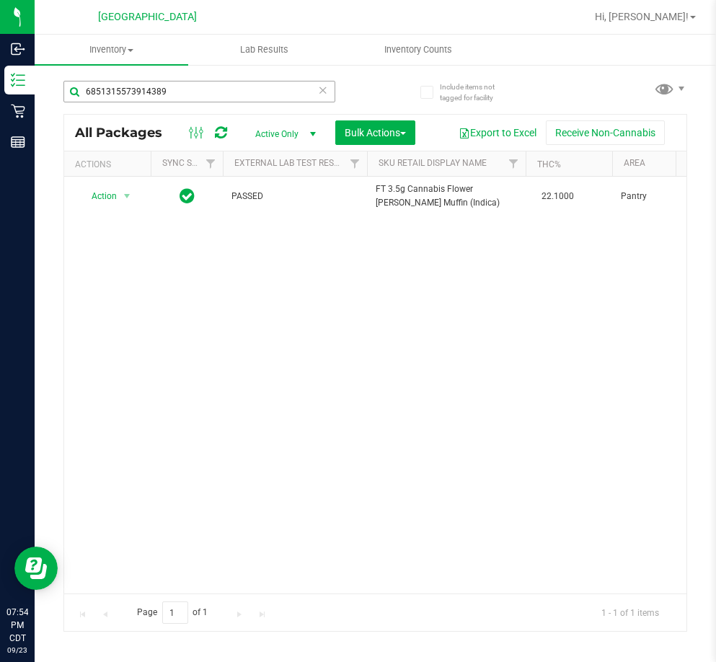
drag, startPoint x: 180, startPoint y: 75, endPoint x: 161, endPoint y: 81, distance: 19.6
click at [161, 81] on div "6851315573914389" at bounding box center [219, 91] width 312 height 46
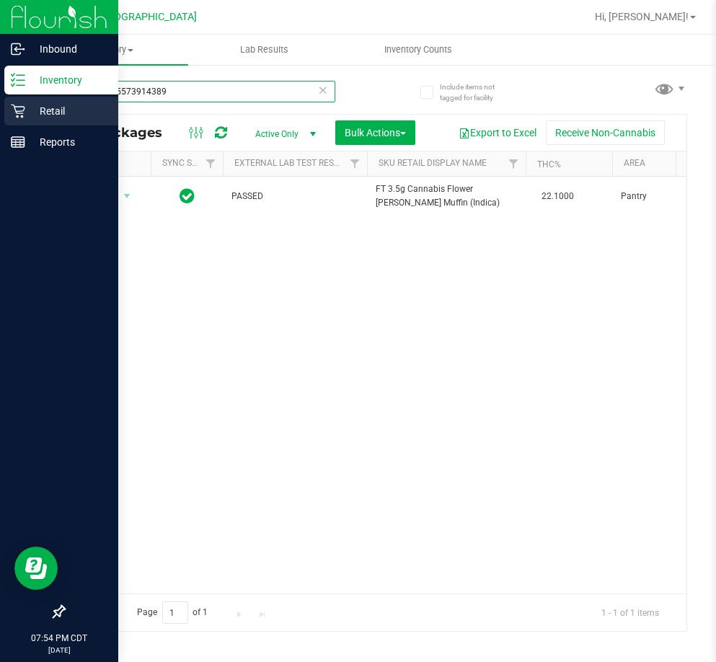
drag, startPoint x: 167, startPoint y: 84, endPoint x: 32, endPoint y: 97, distance: 136.2
click at [32, 97] on div "Inbound Inventory Retail Reports 07:54 PM CDT [DATE] 09/23 [GEOGRAPHIC_DATA] Hi…" at bounding box center [358, 331] width 716 height 662
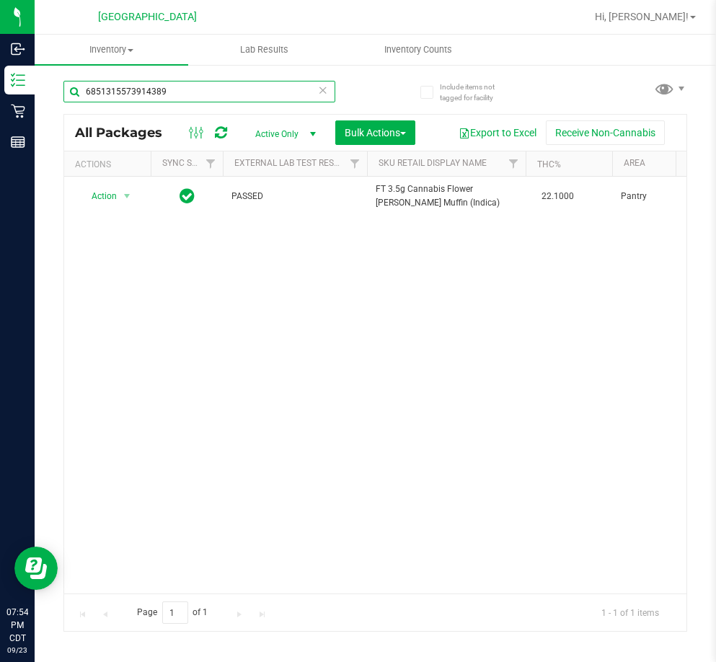
paste input "3036447199644356"
drag, startPoint x: 208, startPoint y: 98, endPoint x: 77, endPoint y: 99, distance: 131.2
click at [68, 95] on input "3036447199644356" at bounding box center [199, 92] width 272 height 22
paste input "281910096427605"
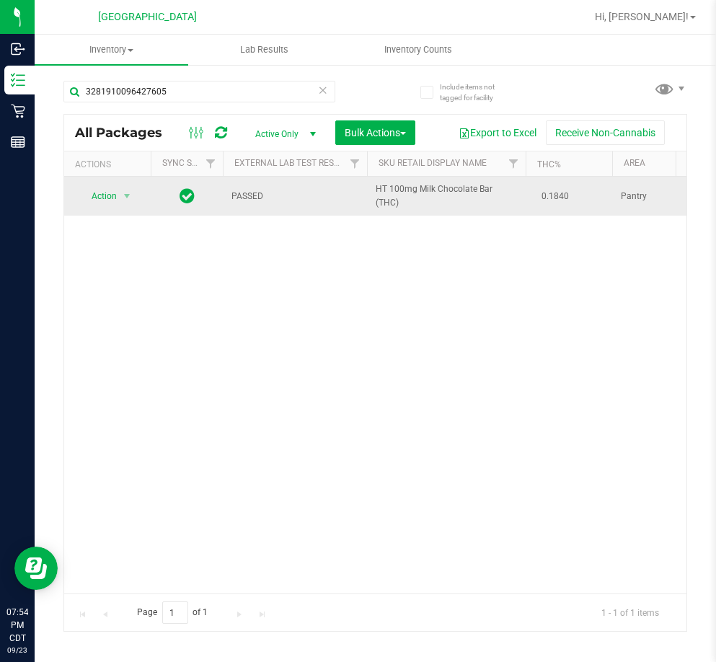
click at [96, 209] on td "Action Action Create package Edit attributes Global inventory Locate package Lo…" at bounding box center [107, 196] width 87 height 39
click at [100, 197] on span "Action" at bounding box center [98, 196] width 39 height 20
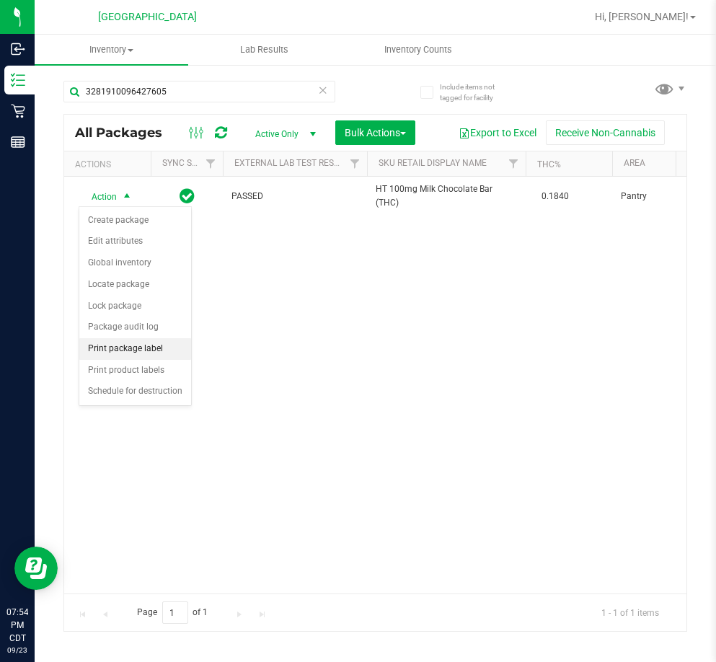
click at [172, 353] on li "Print package label" at bounding box center [135, 349] width 112 height 22
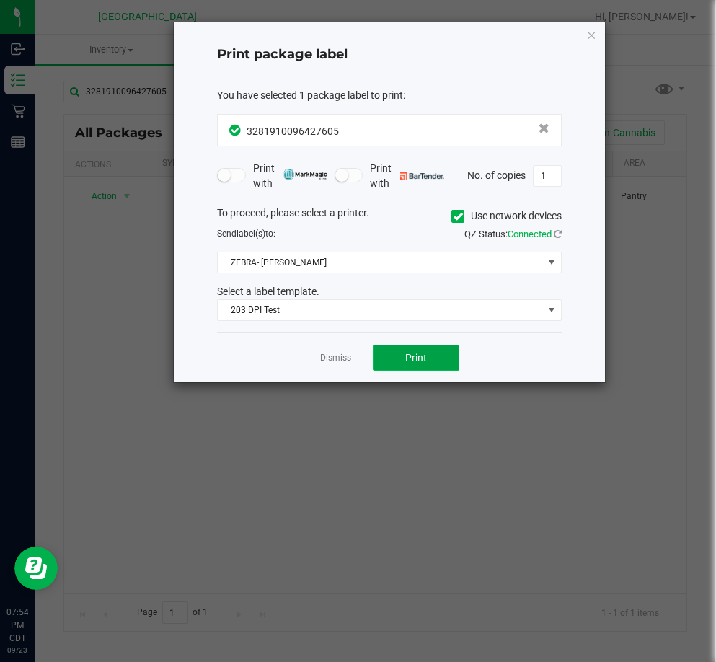
click at [404, 353] on button "Print" at bounding box center [416, 358] width 87 height 26
click at [329, 356] on link "Dismiss" at bounding box center [335, 358] width 31 height 12
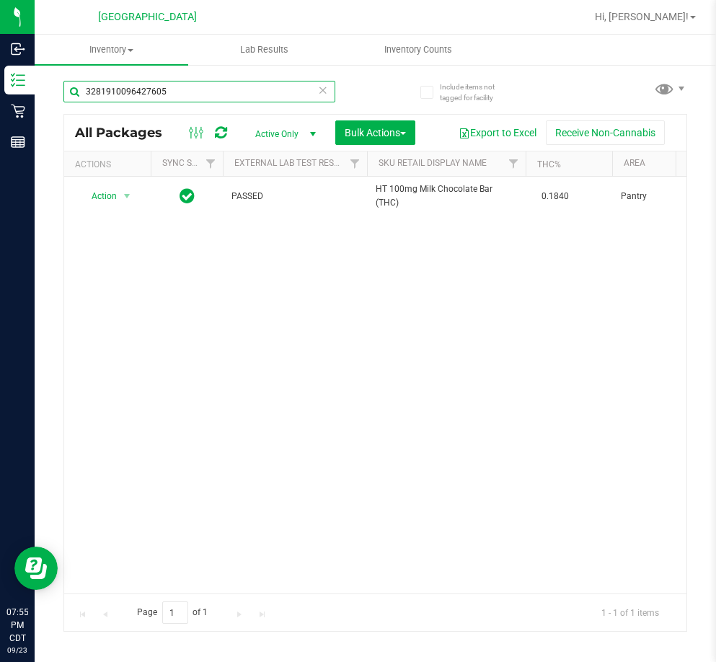
drag, startPoint x: 200, startPoint y: 88, endPoint x: -10, endPoint y: 120, distance: 212.9
click at [0, 120] on html "Inbound Inventory Retail Reports 07:55 PM CDT [DATE] 09/23 [GEOGRAPHIC_DATA] Hi…" at bounding box center [358, 331] width 716 height 662
paste input "4812820204911758"
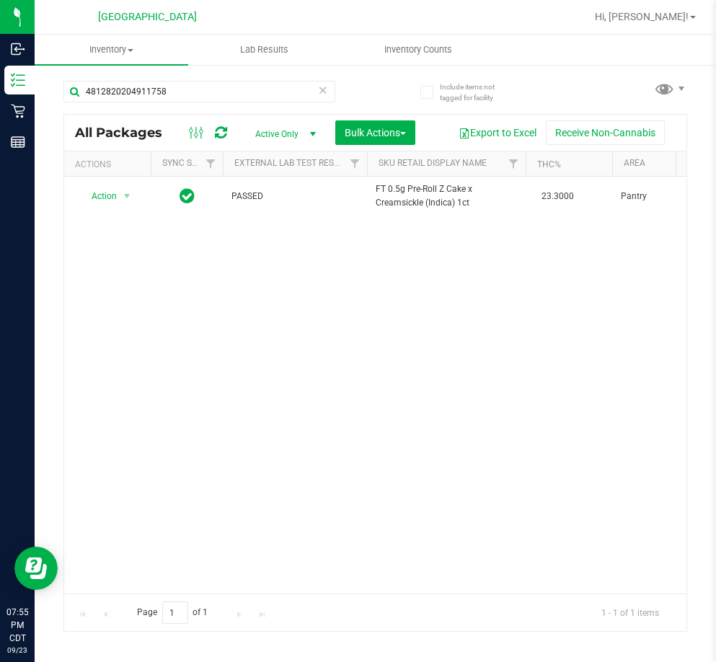
drag, startPoint x: 162, startPoint y: 587, endPoint x: 235, endPoint y: 580, distance: 73.8
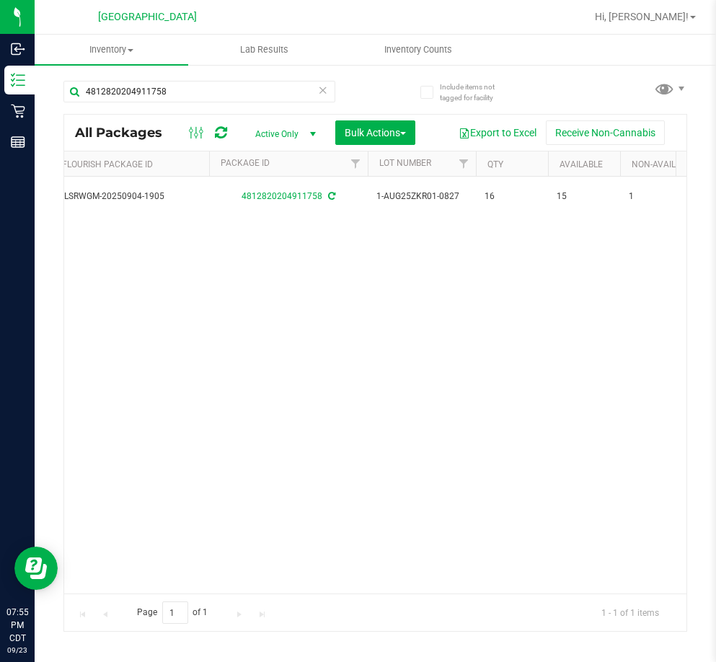
scroll to position [0, 700]
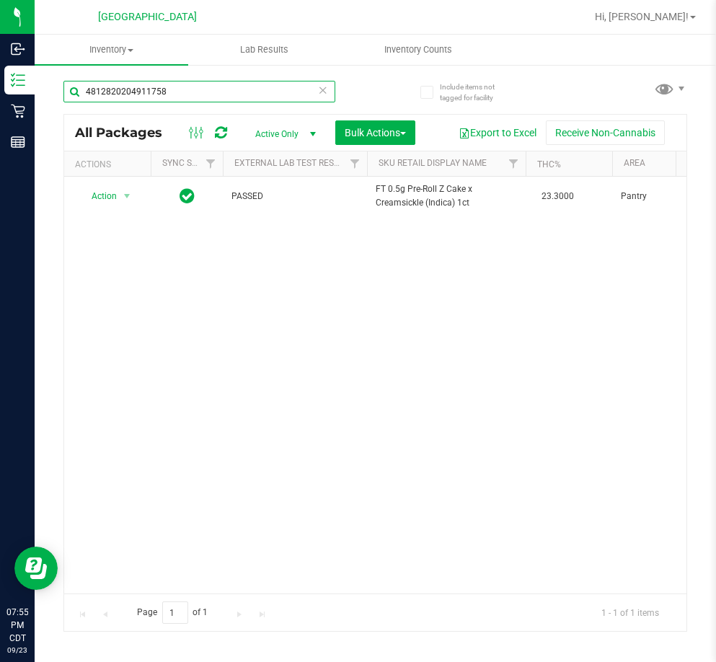
drag, startPoint x: 193, startPoint y: 98, endPoint x: 44, endPoint y: 96, distance: 148.6
click at [44, 96] on div "Include items not tagged for facility 4812820204911758 All Packages Active Only…" at bounding box center [375, 283] width 681 height 440
paste input "6633326878361016"
type input "6633326878361016"
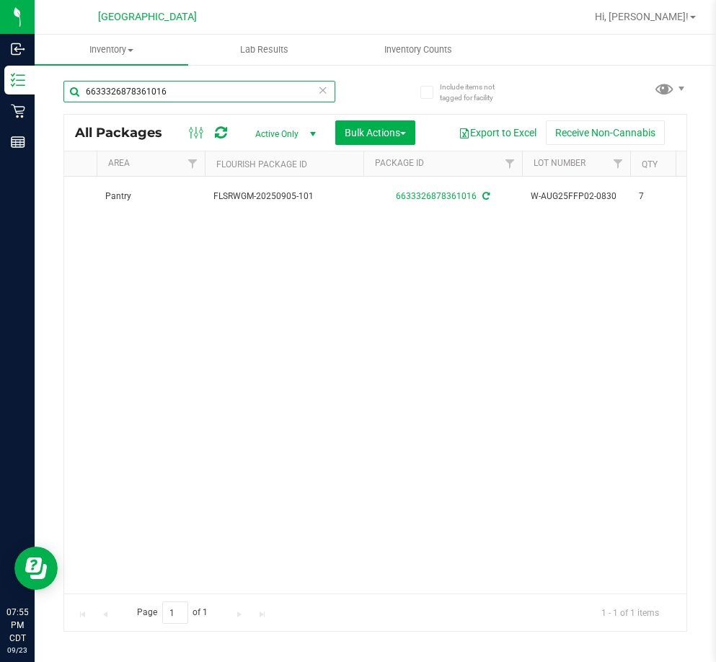
scroll to position [0, 658]
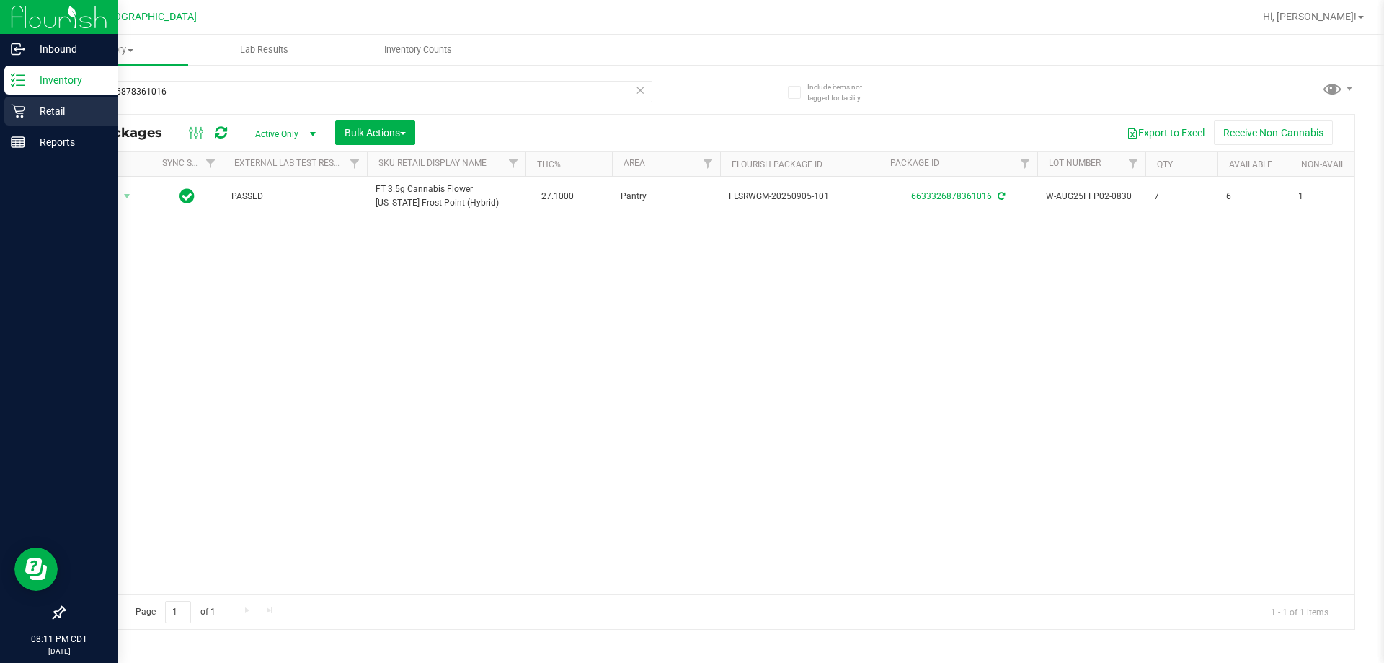
click at [51, 113] on p "Retail" at bounding box center [68, 110] width 87 height 17
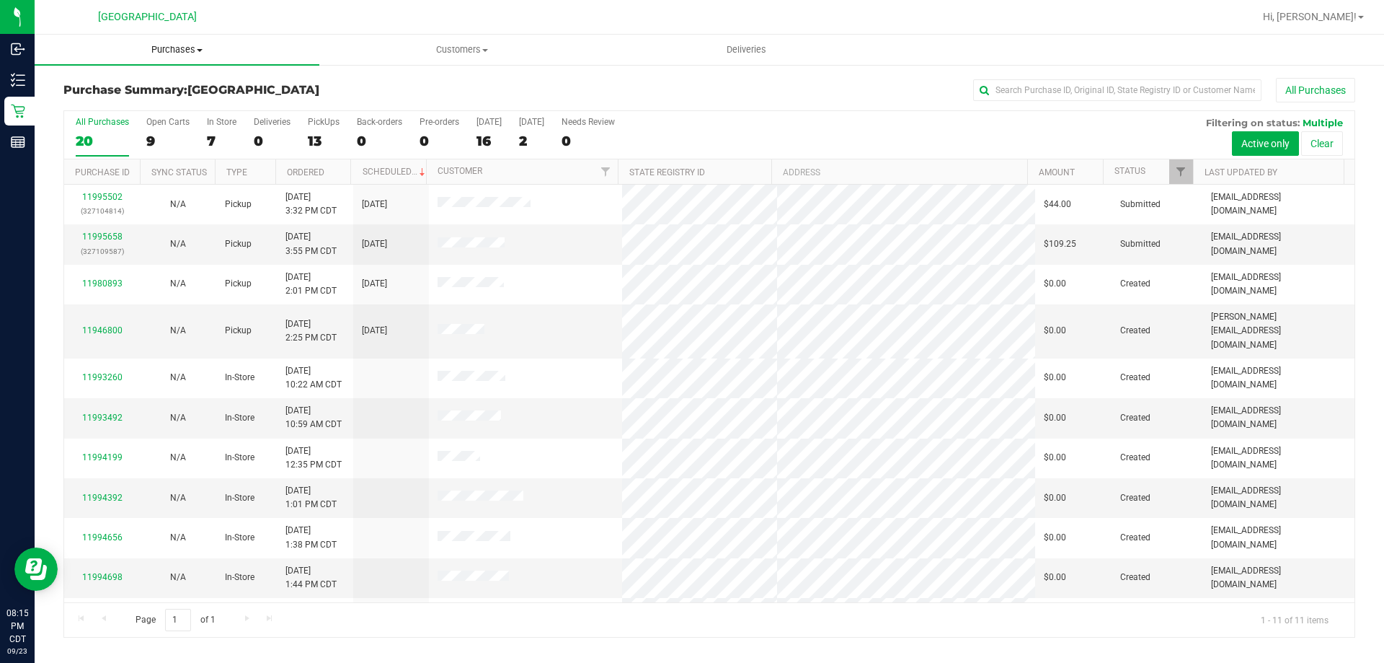
click at [195, 38] on uib-tab-heading "Purchases Summary of purchases Fulfillment All purchases" at bounding box center [177, 50] width 285 height 30
click at [195, 46] on span "Purchases" at bounding box center [177, 49] width 285 height 13
click at [156, 45] on span "Purchases" at bounding box center [177, 49] width 285 height 13
click at [112, 104] on span "Fulfillment" at bounding box center [79, 104] width 89 height 12
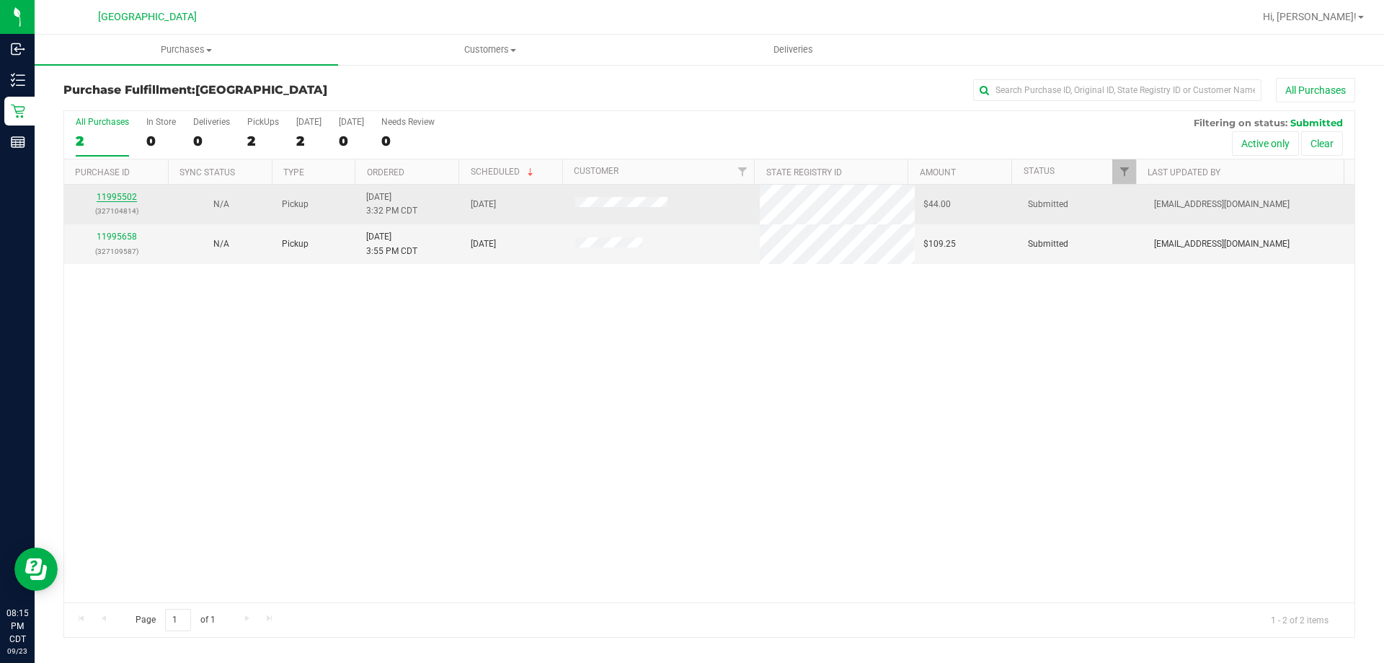
click at [110, 197] on link "11995502" at bounding box center [117, 197] width 40 height 10
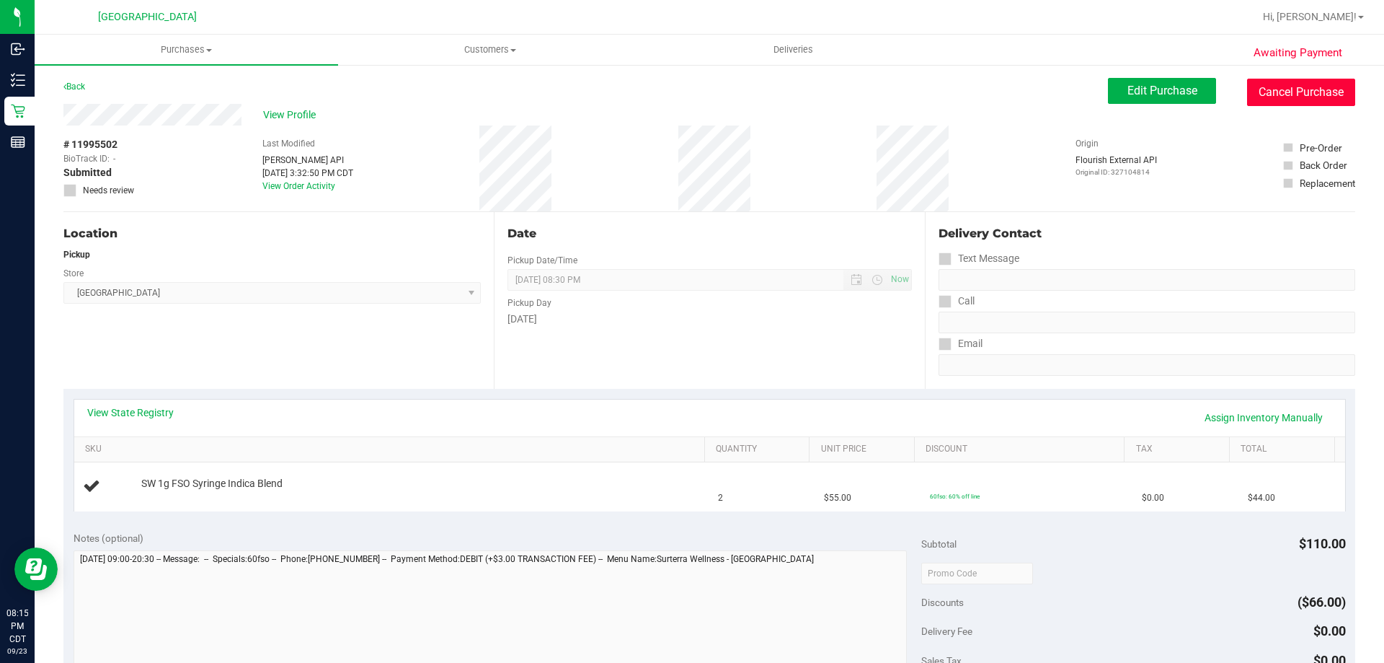
click at [715, 92] on button "Cancel Purchase" at bounding box center [1301, 92] width 108 height 27
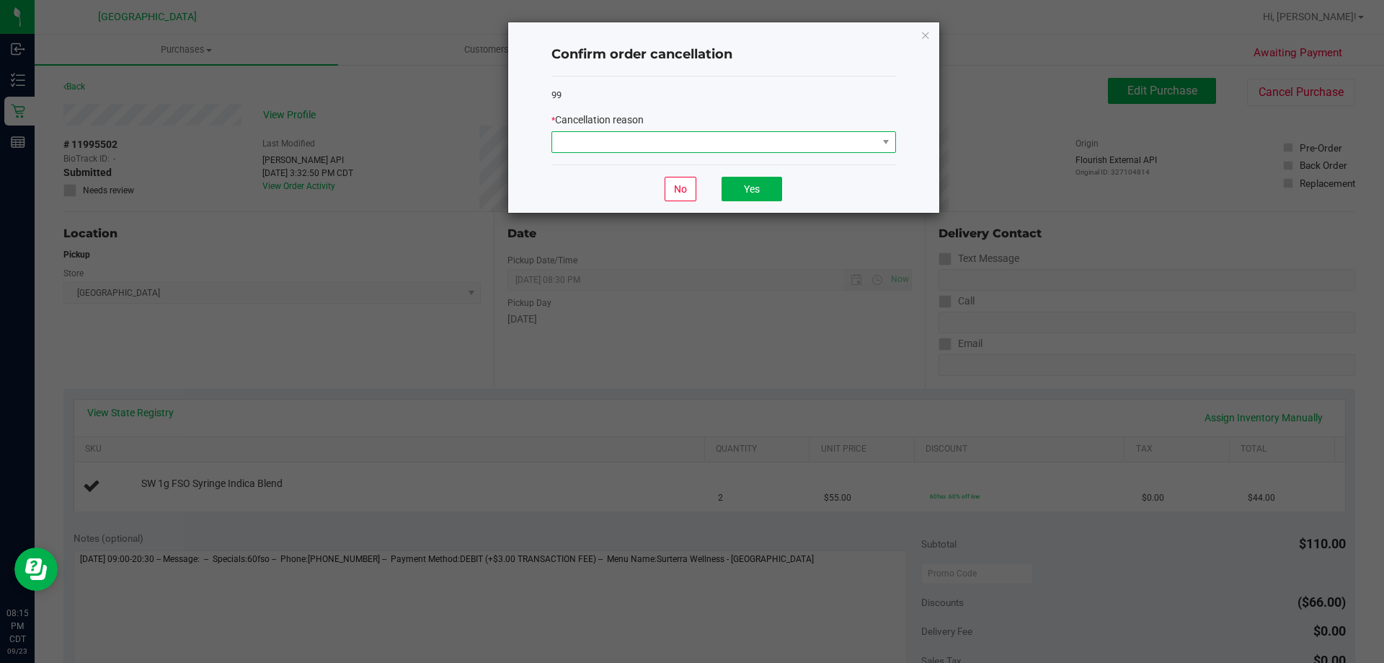
click at [715, 149] on span at bounding box center [714, 142] width 325 height 20
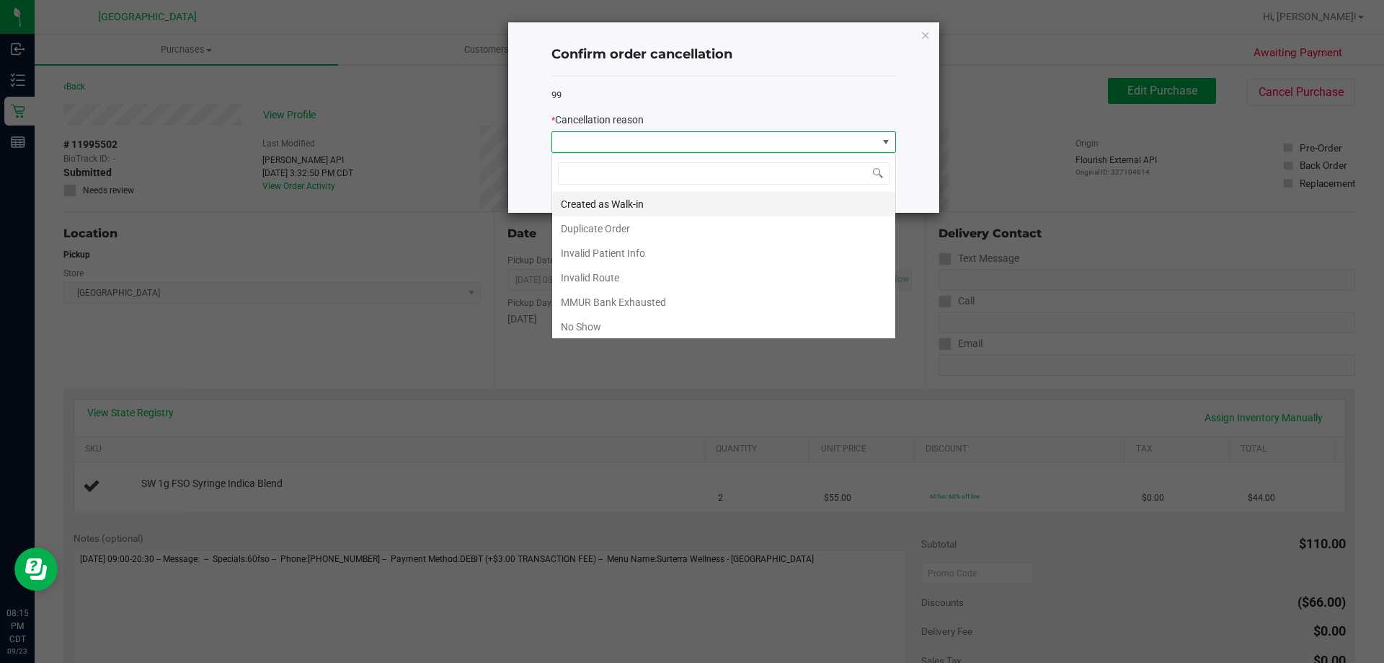
scroll to position [22, 345]
click at [617, 316] on li "No Show" at bounding box center [723, 326] width 343 height 25
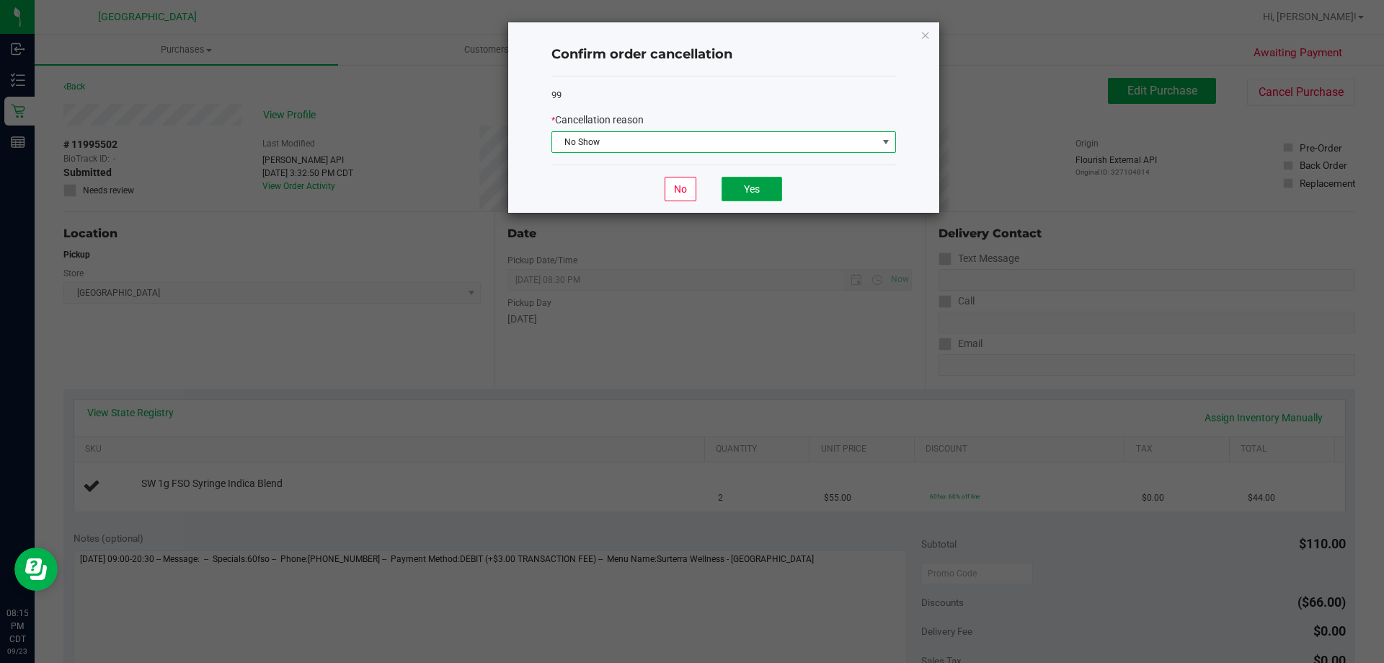
click at [715, 198] on button "Yes" at bounding box center [752, 189] width 61 height 25
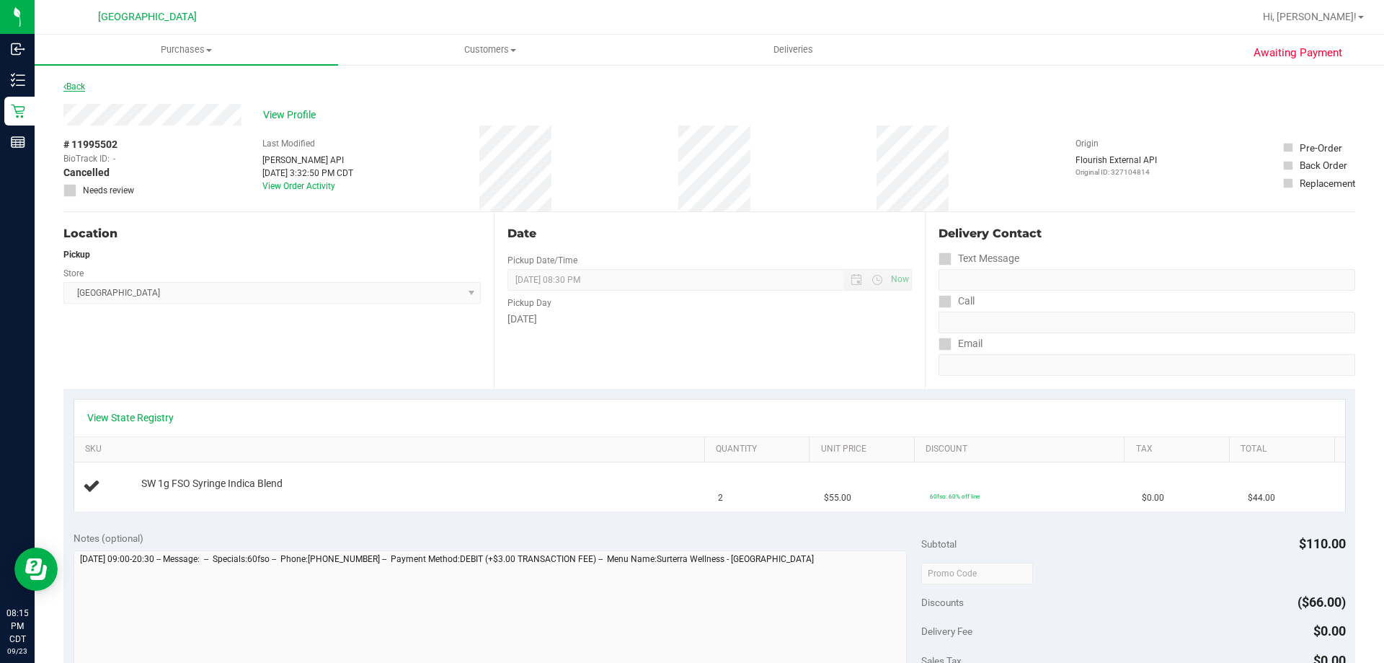
click at [76, 81] on link "Back" at bounding box center [74, 86] width 22 height 10
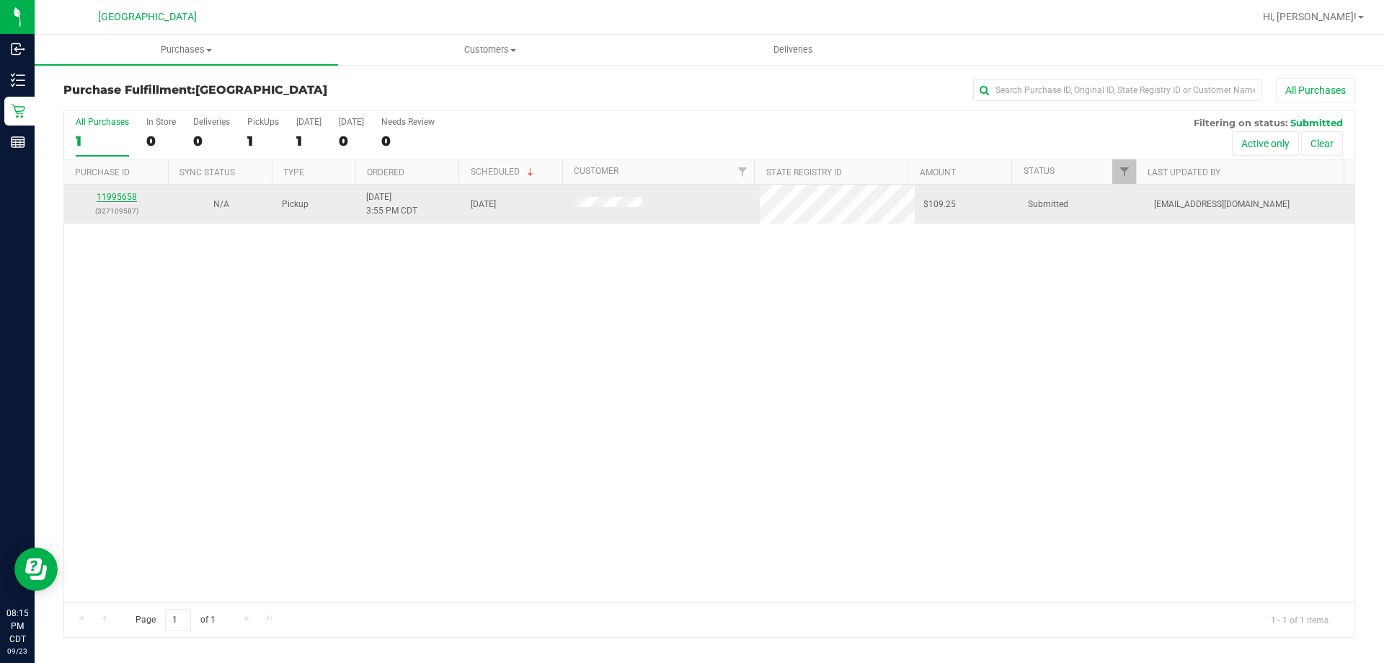
click at [107, 198] on link "11995658" at bounding box center [117, 197] width 40 height 10
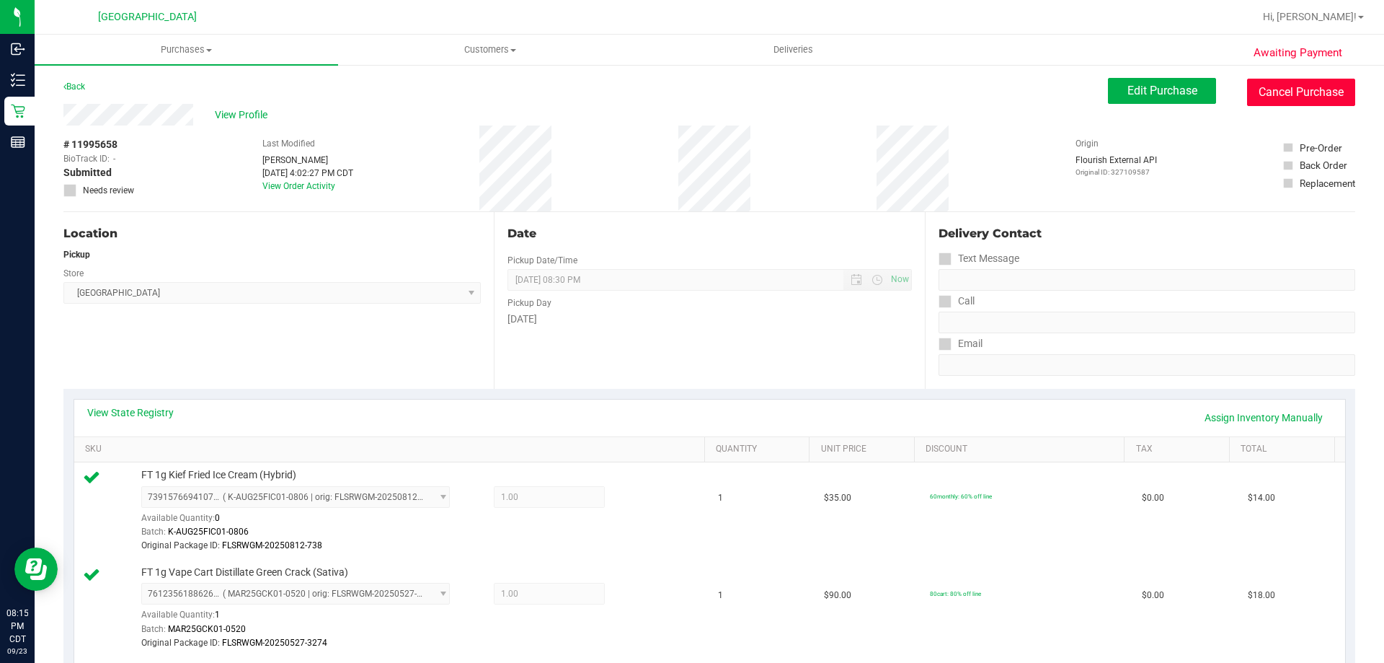
click at [715, 97] on button "Cancel Purchase" at bounding box center [1301, 92] width 108 height 27
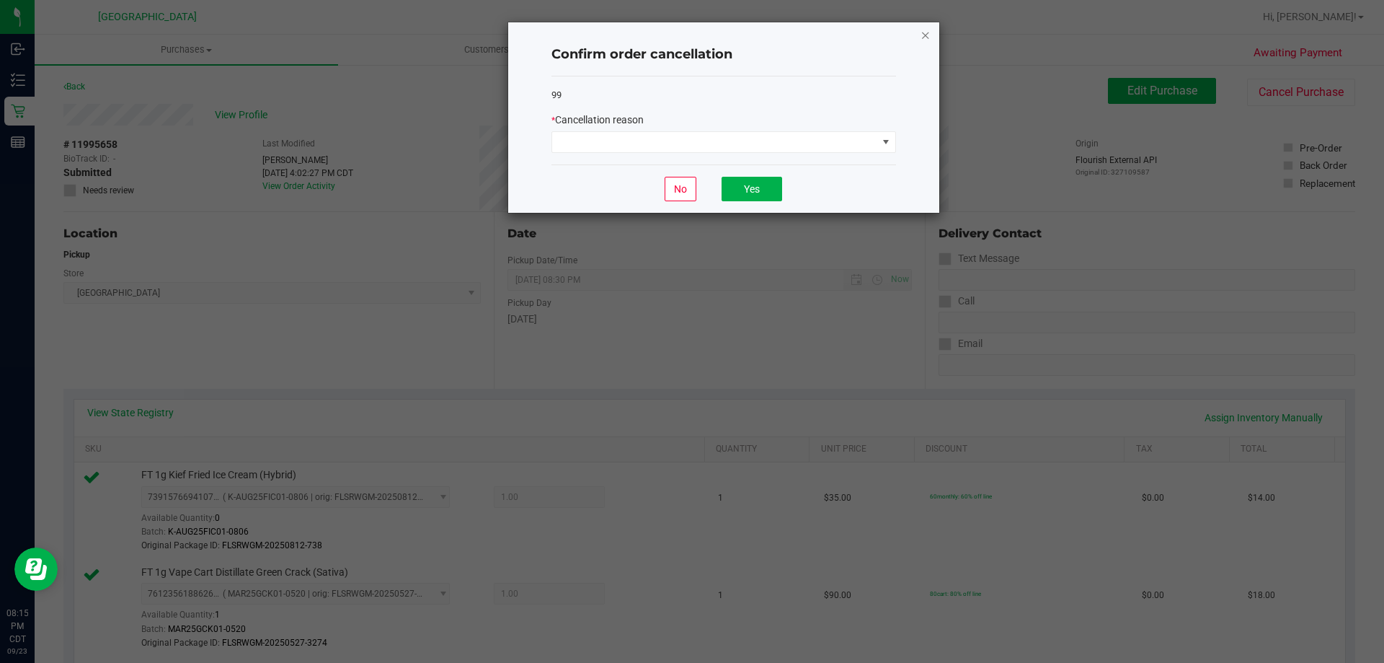
click at [715, 35] on icon "Close" at bounding box center [926, 34] width 10 height 17
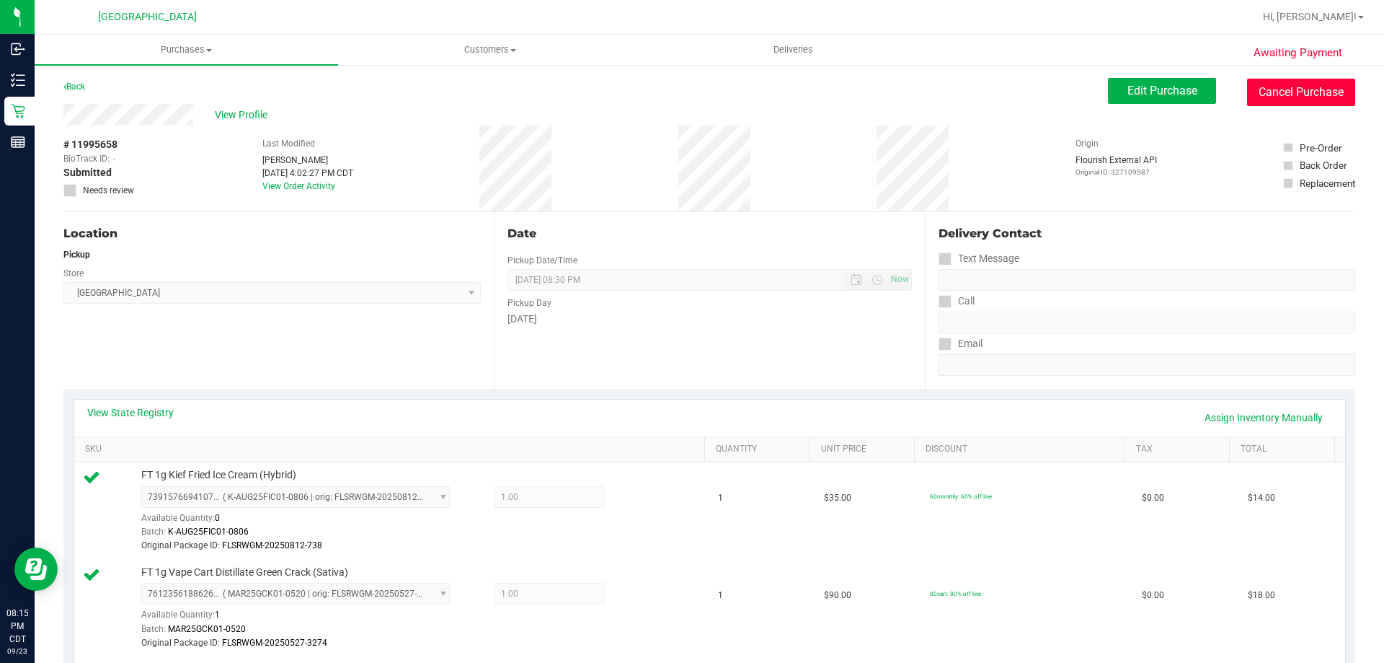
click at [715, 92] on button "Cancel Purchase" at bounding box center [1301, 92] width 108 height 27
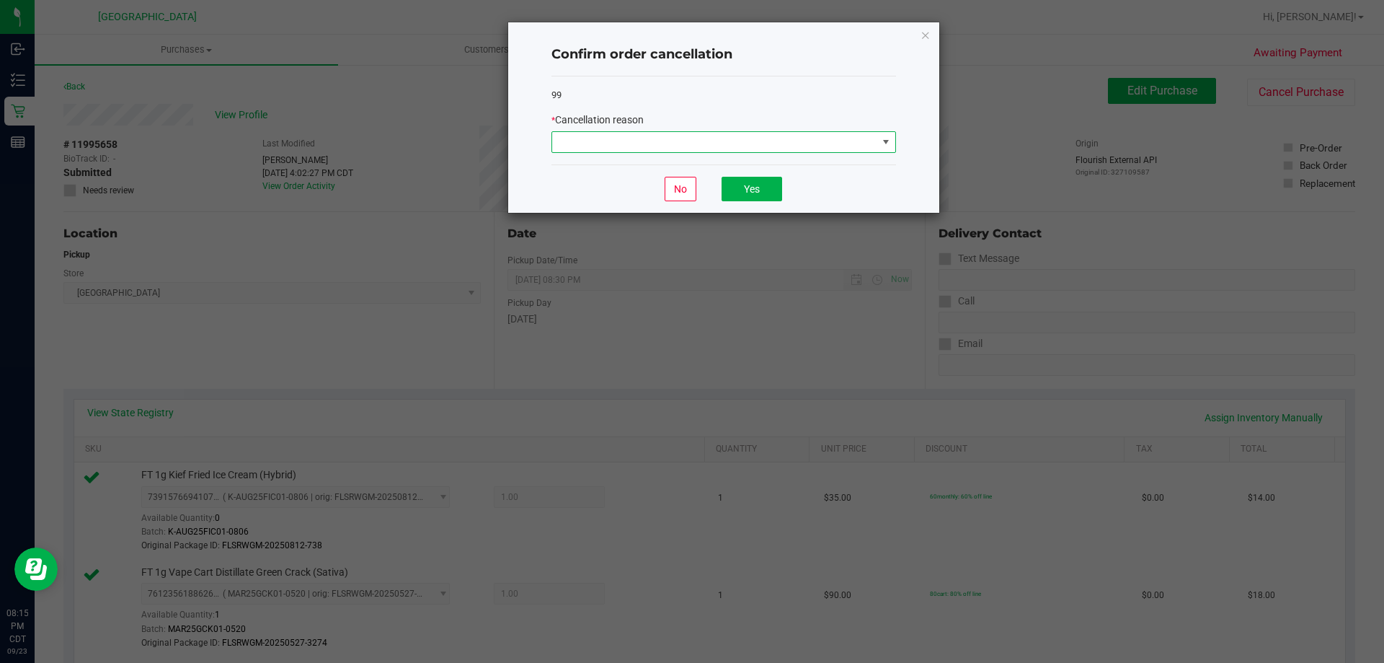
click at [715, 141] on span at bounding box center [714, 142] width 325 height 20
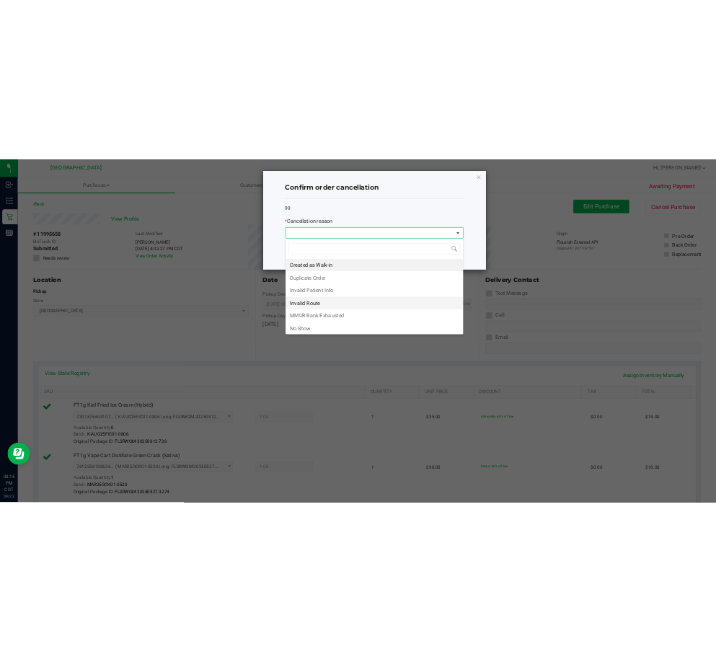
scroll to position [76, 0]
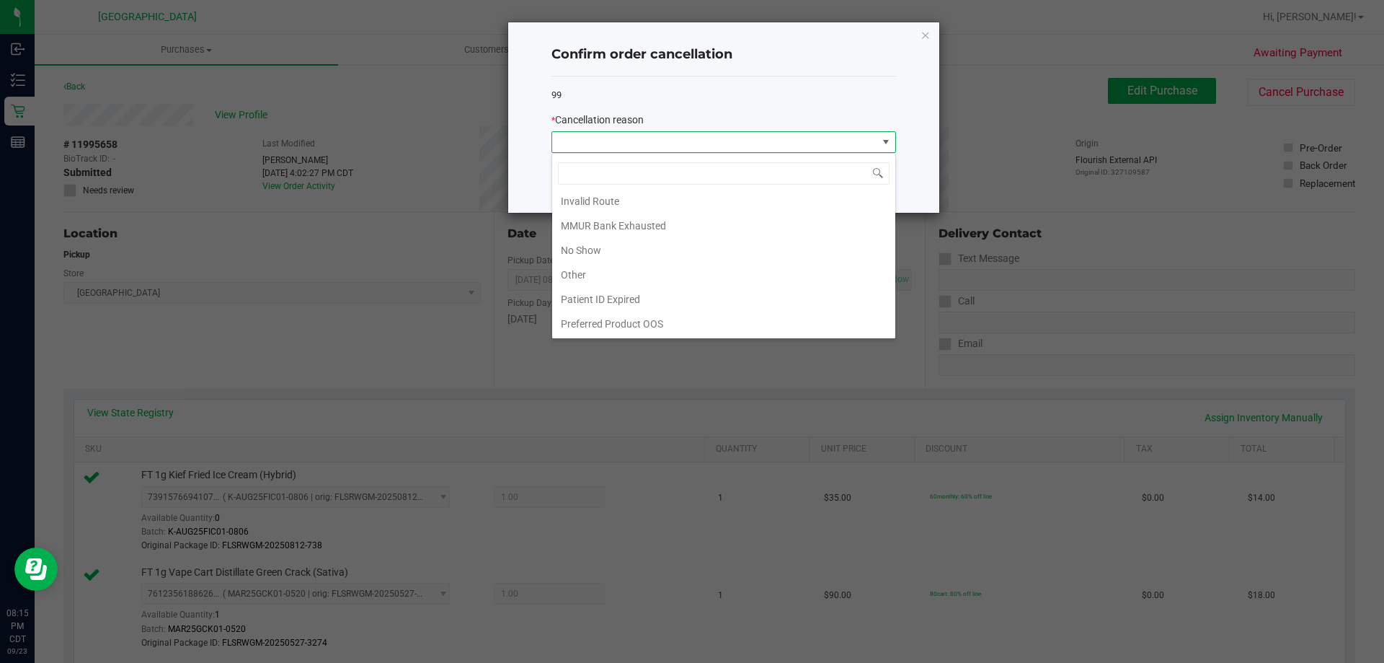
click at [625, 267] on li "Other" at bounding box center [723, 274] width 343 height 25
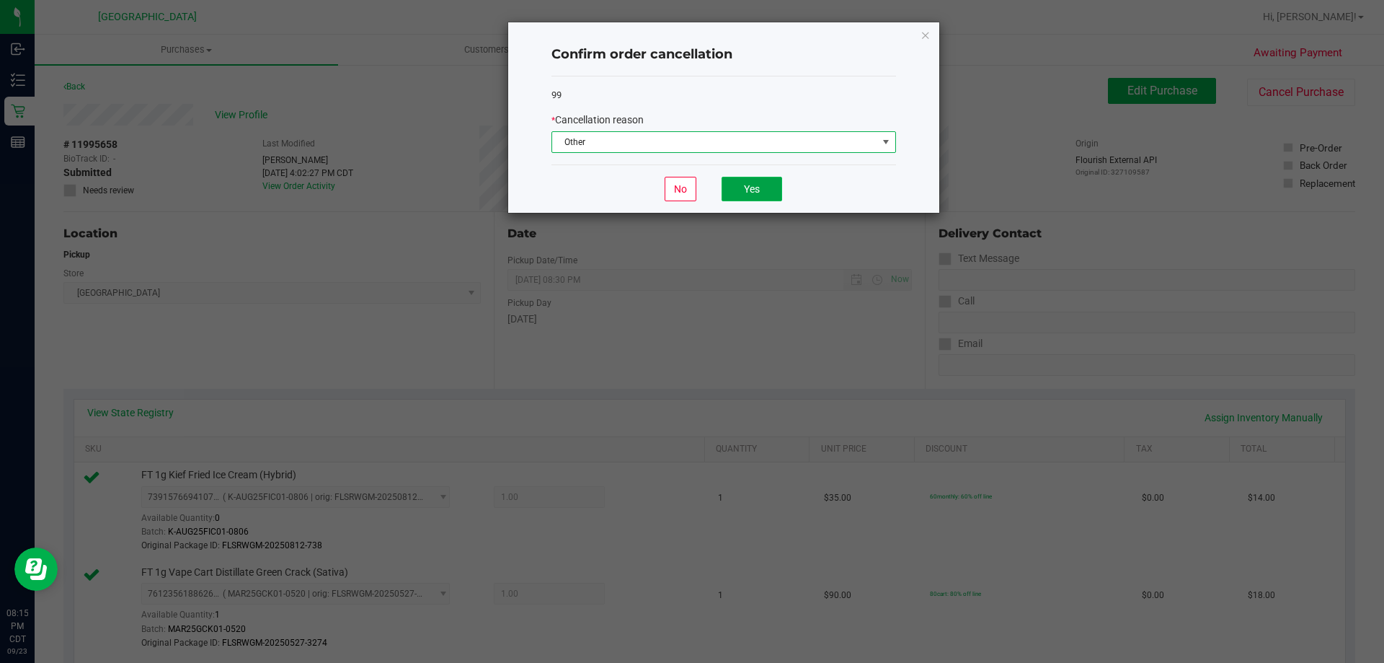
click at [715, 195] on button "Yes" at bounding box center [752, 189] width 61 height 25
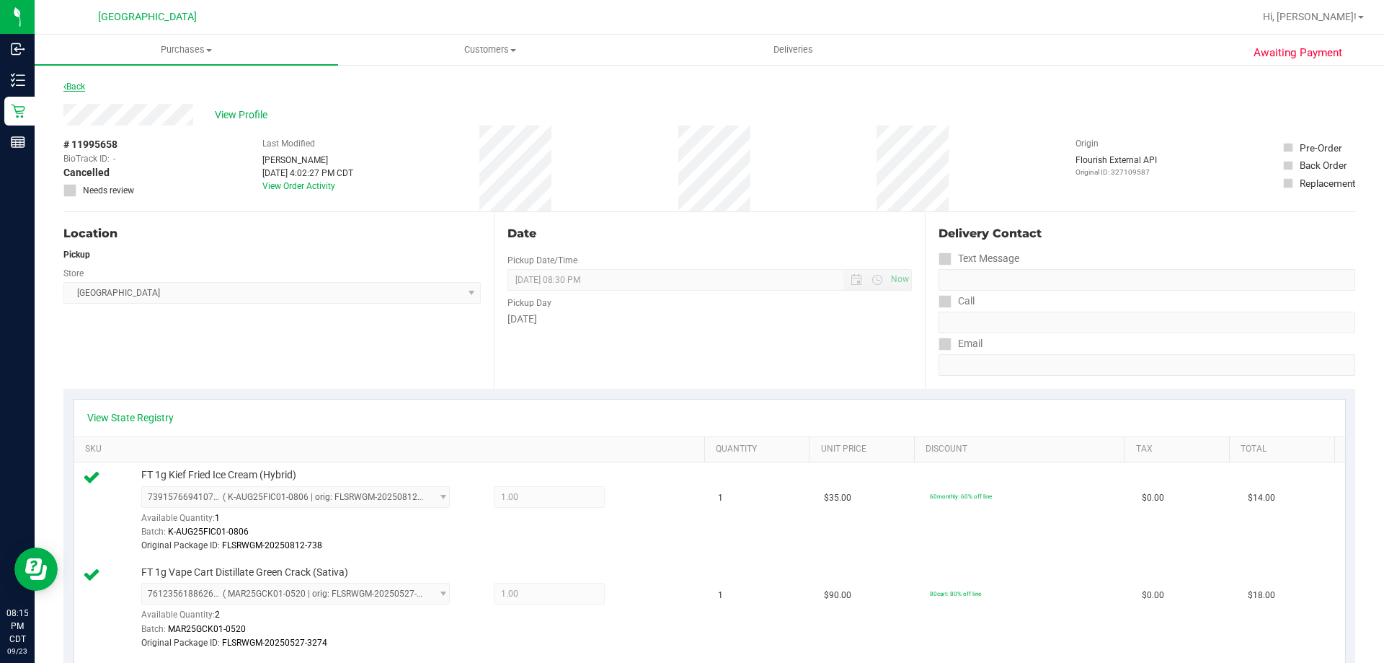
click at [79, 89] on link "Back" at bounding box center [74, 86] width 22 height 10
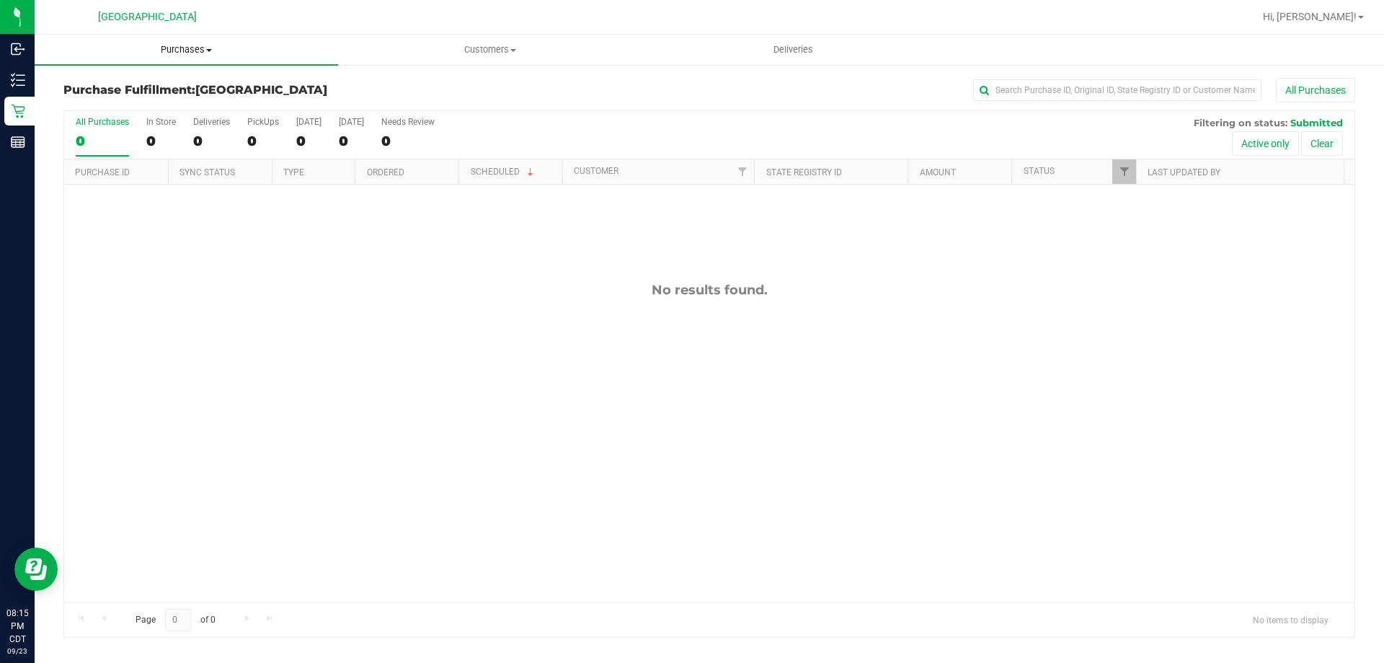
click at [166, 48] on span "Purchases" at bounding box center [187, 49] width 304 height 13
click at [144, 102] on li "Fulfillment" at bounding box center [187, 104] width 304 height 17
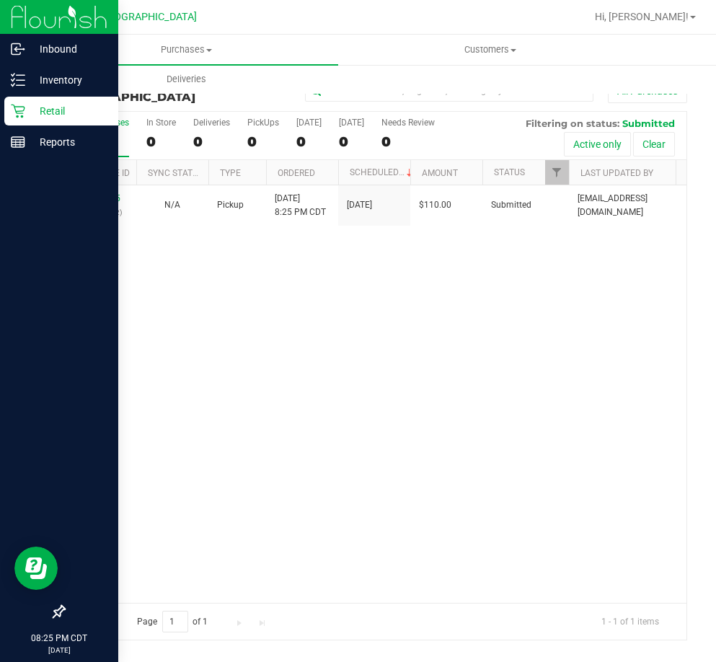
click at [70, 110] on p "Retail" at bounding box center [68, 110] width 87 height 17
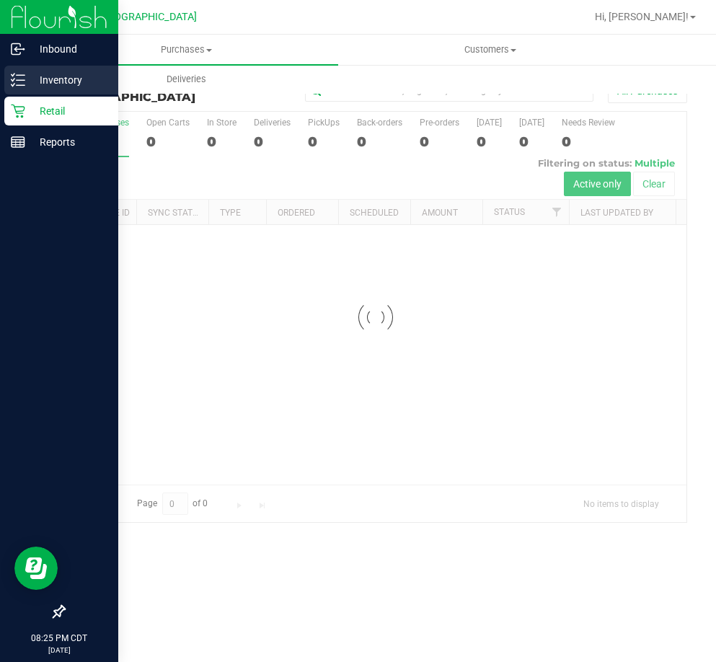
click at [71, 91] on div "Inventory" at bounding box center [61, 80] width 114 height 29
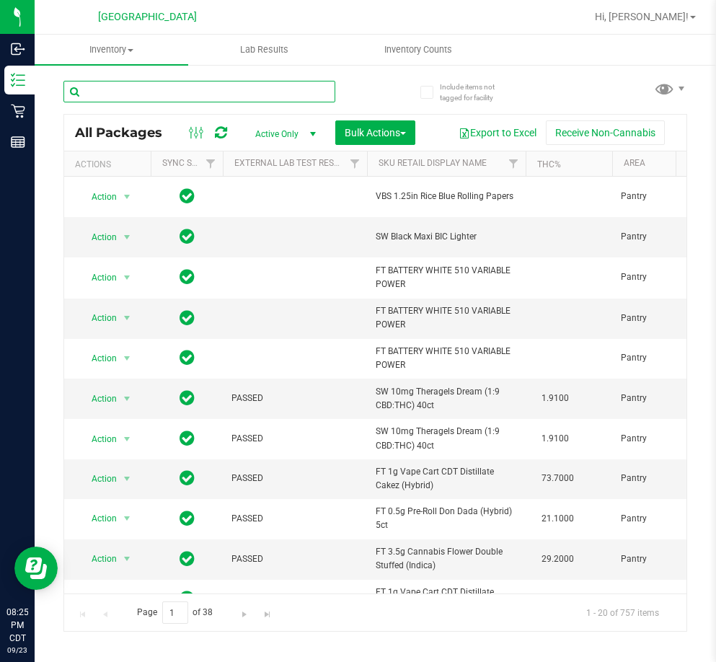
click at [199, 92] on input "text" at bounding box center [199, 92] width 272 height 22
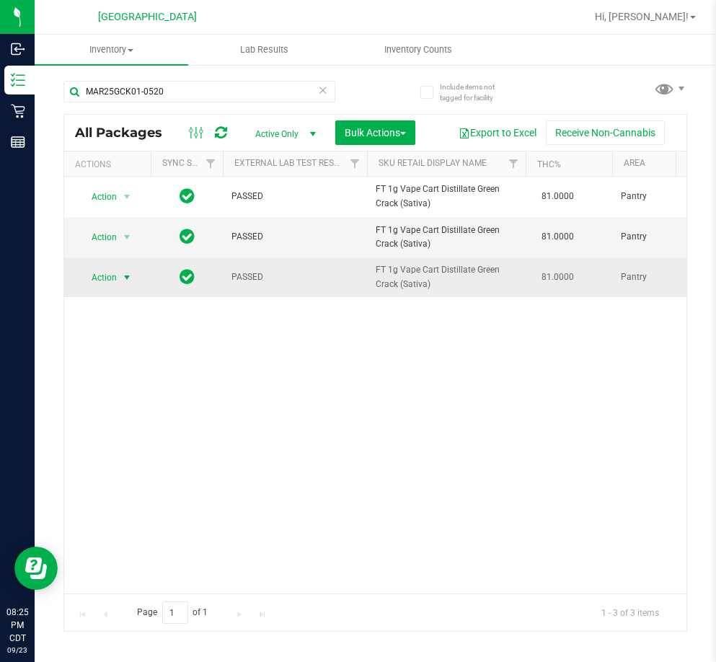
click at [125, 275] on span "select" at bounding box center [127, 278] width 12 height 12
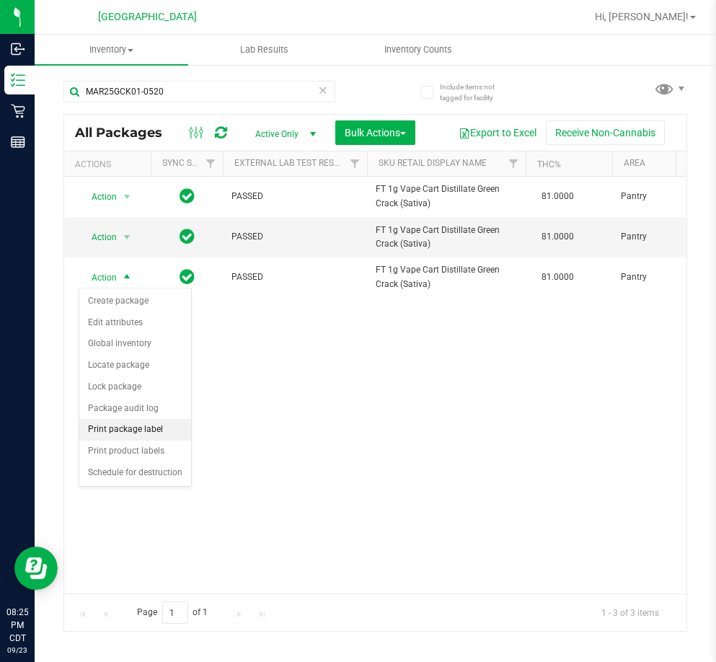
click at [174, 428] on li "Print package label" at bounding box center [135, 430] width 112 height 22
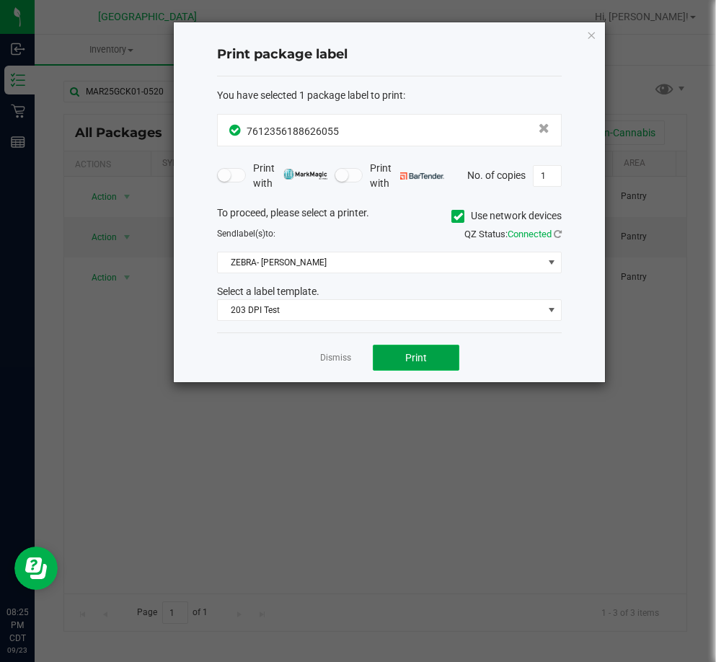
click at [411, 361] on span "Print" at bounding box center [416, 358] width 22 height 12
click at [345, 363] on link "Dismiss" at bounding box center [335, 358] width 31 height 12
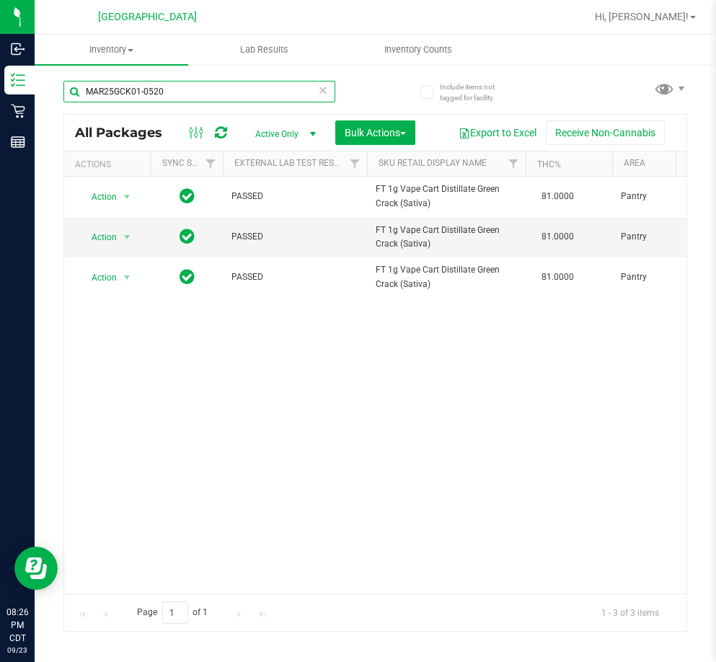
drag, startPoint x: 169, startPoint y: 93, endPoint x: -10, endPoint y: 101, distance: 179.0
click at [0, 101] on html "Inbound Inventory Retail Reports 08:26 PM CDT [DATE] 09/23 [GEOGRAPHIC_DATA] Hi…" at bounding box center [358, 331] width 716 height 662
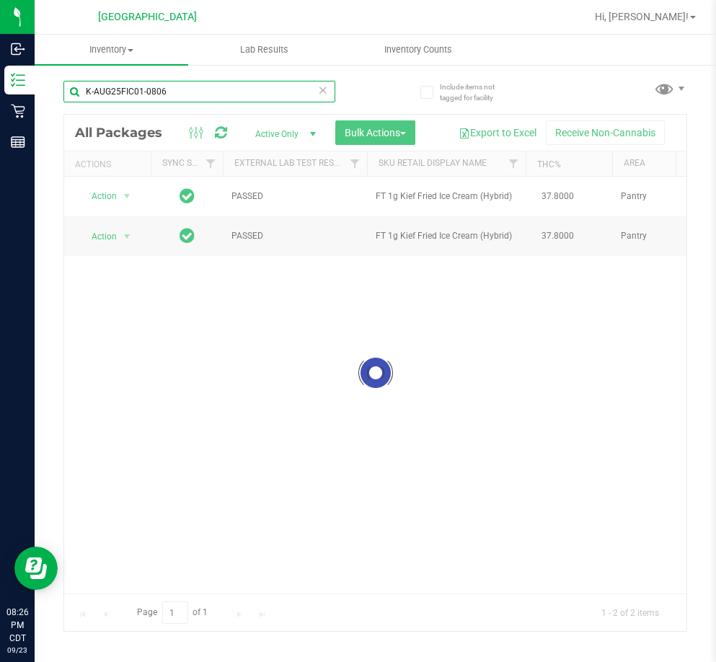
type input "K-AUG25FIC01-0806"
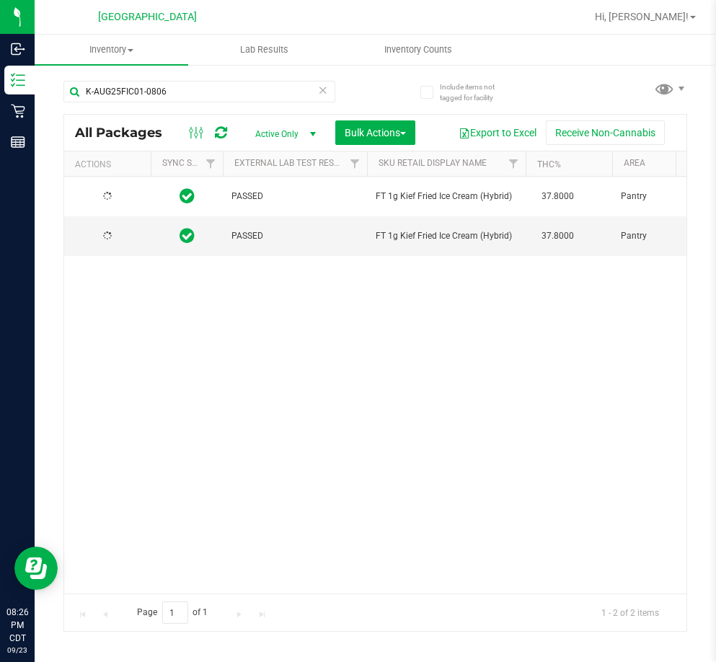
drag, startPoint x: 172, startPoint y: 591, endPoint x: 217, endPoint y: 602, distance: 46.2
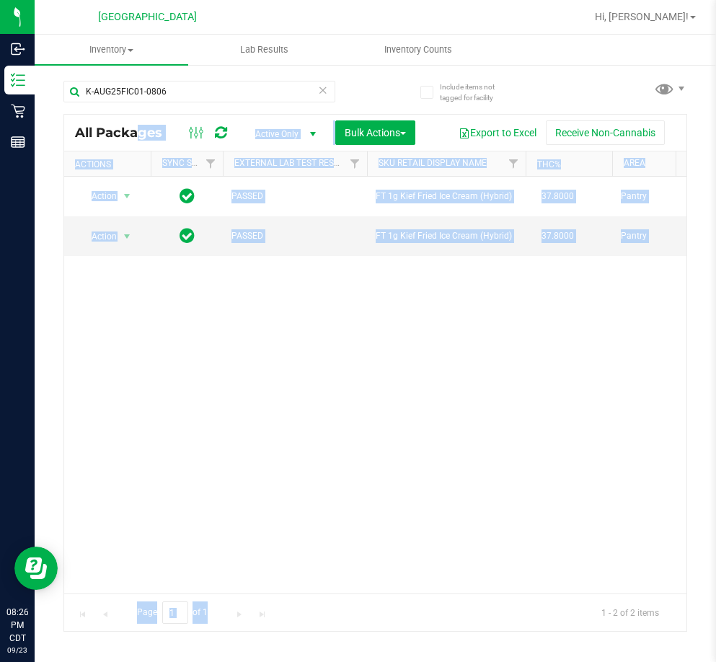
click at [129, 557] on div "Action Action Create package Edit attributes Global inventory Locate package Lo…" at bounding box center [375, 385] width 622 height 417
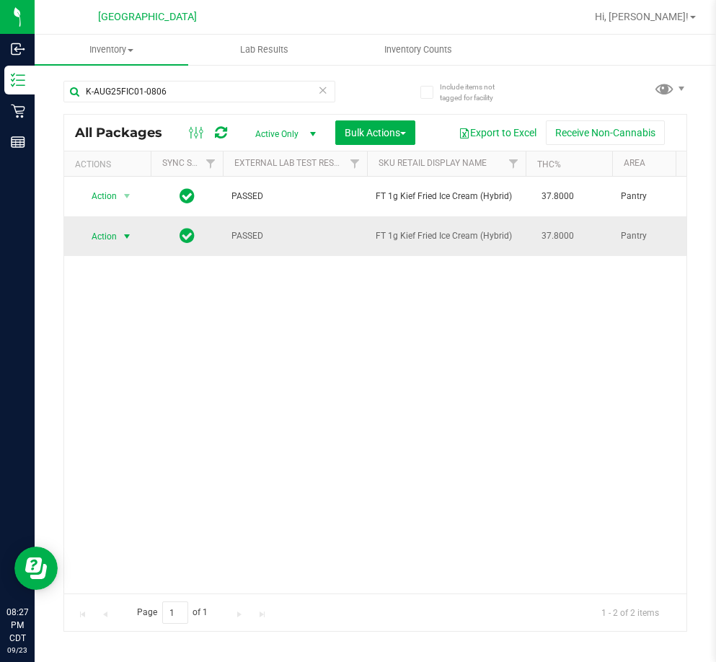
click at [119, 226] on span "select" at bounding box center [127, 236] width 18 height 20
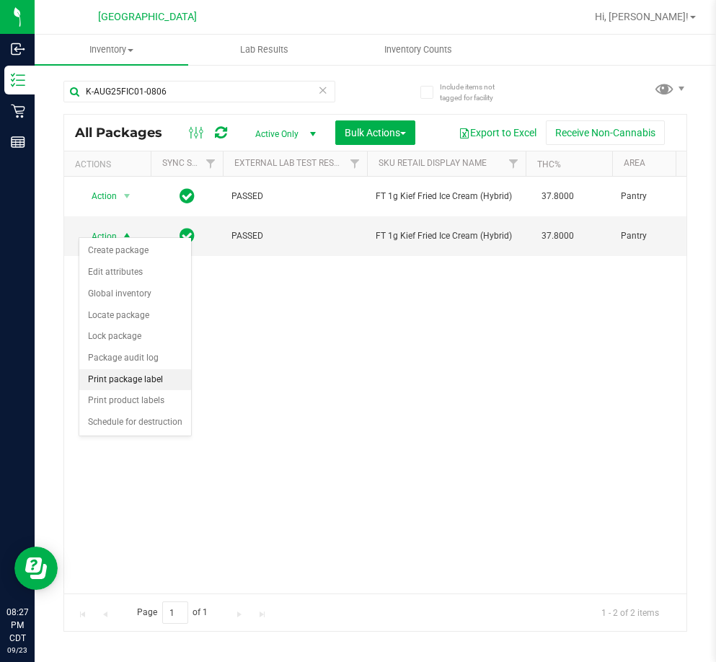
click at [131, 374] on li "Print package label" at bounding box center [135, 380] width 112 height 22
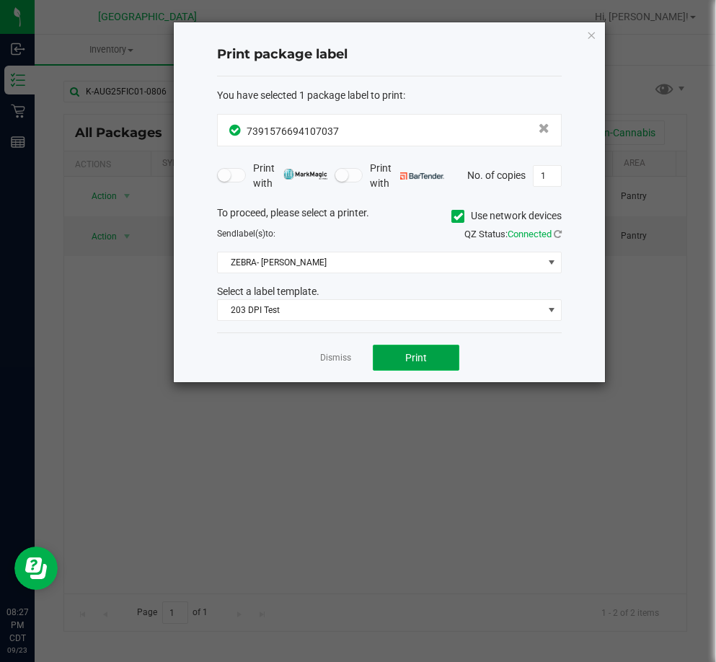
click at [443, 355] on button "Print" at bounding box center [416, 358] width 87 height 26
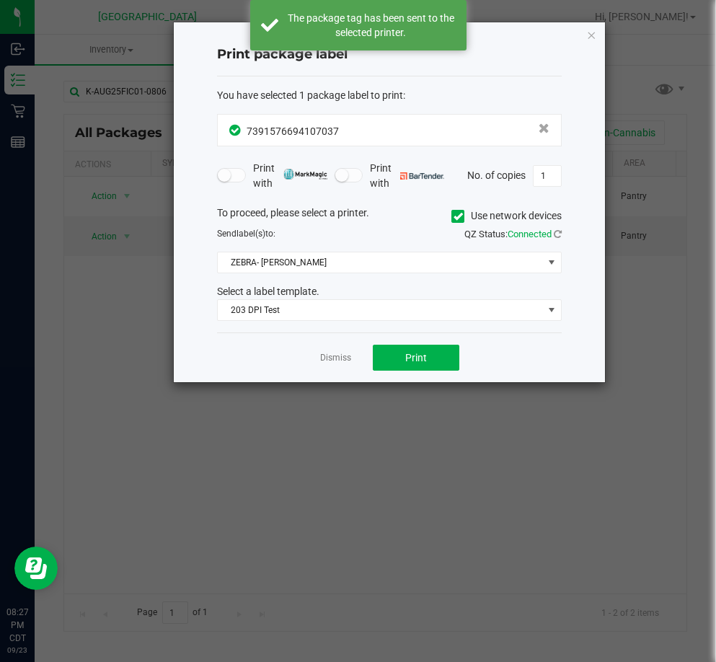
click at [229, 555] on ngb-modal-window "Print package label You have selected 1 package label to print : 73915766941070…" at bounding box center [363, 331] width 727 height 662
click at [352, 357] on div "Dismiss Print" at bounding box center [389, 357] width 345 height 50
click at [337, 358] on link "Dismiss" at bounding box center [335, 358] width 31 height 12
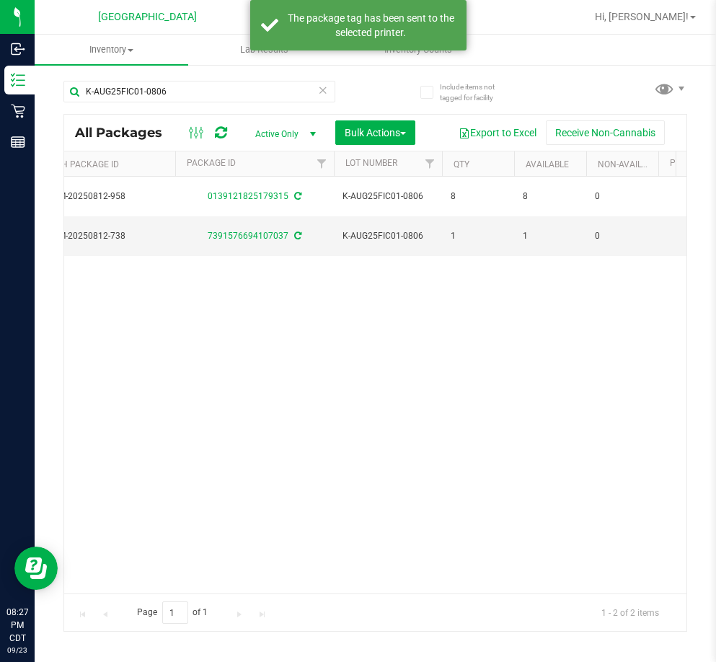
scroll to position [0, 297]
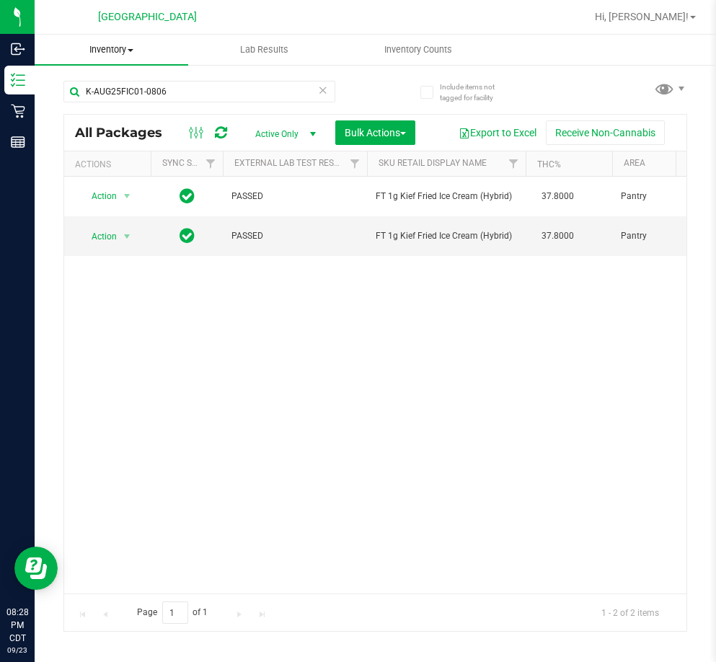
drag, startPoint x: 234, startPoint y: 79, endPoint x: 125, endPoint y: 60, distance: 110.6
click at [116, 56] on inventory "Inventory All packages All inventory Waste log Create inventory Lab Results Inv…" at bounding box center [375, 269] width 681 height 469
click at [169, 84] on input "K-AUG25FIC01-0806" at bounding box center [199, 92] width 272 height 22
drag, startPoint x: 174, startPoint y: 103, endPoint x: 158, endPoint y: 98, distance: 16.6
click at [159, 99] on div "K-AUG25FIC01-0806" at bounding box center [199, 97] width 272 height 33
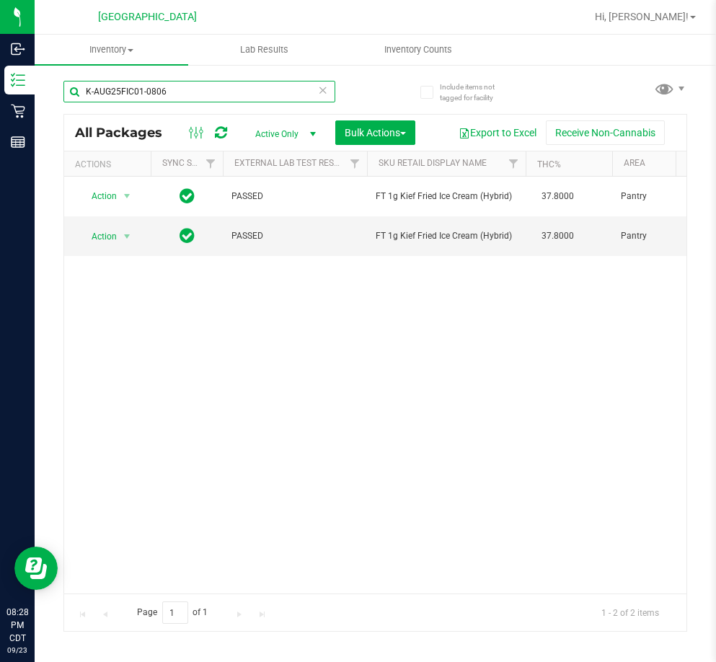
drag, startPoint x: 176, startPoint y: 93, endPoint x: 71, endPoint y: 89, distance: 105.3
click at [71, 89] on input "K-AUG25FIC01-0806" at bounding box center [199, 92] width 272 height 22
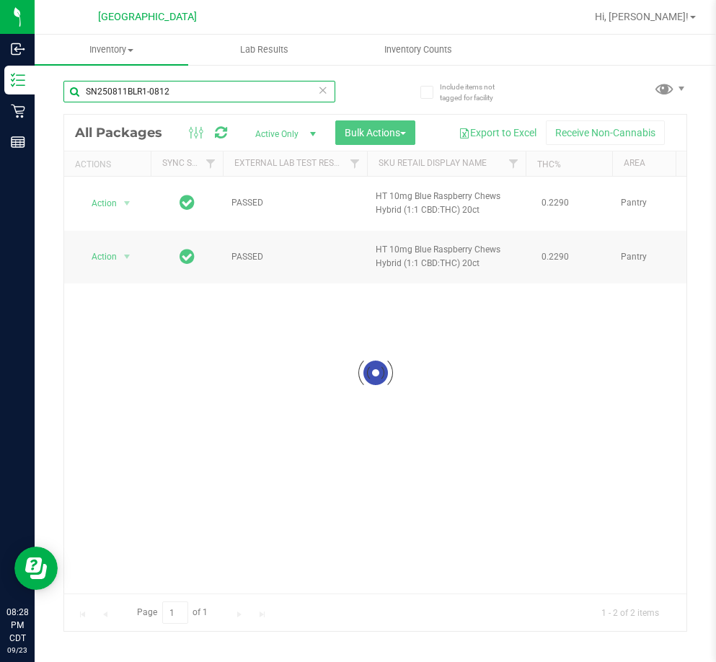
type input "SN250811BLR1-0812"
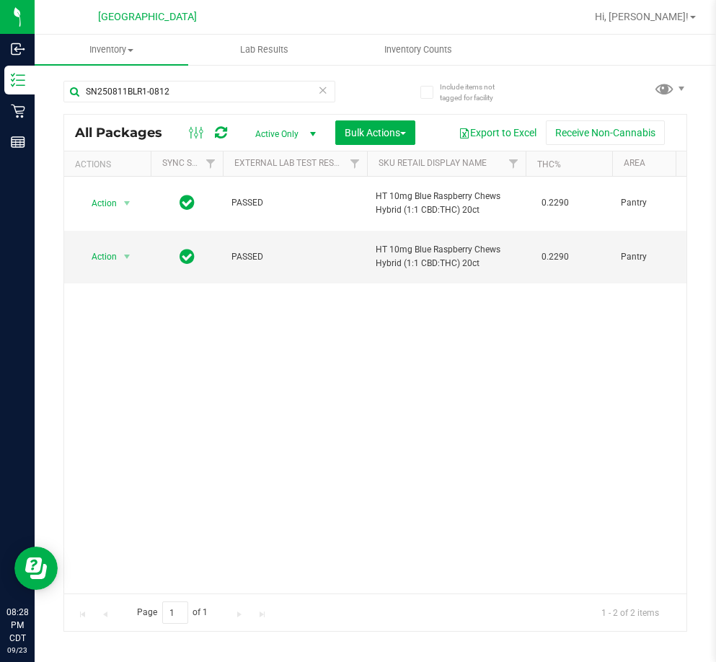
drag, startPoint x: 174, startPoint y: 581, endPoint x: 188, endPoint y: 591, distance: 17.2
click at [121, 260] on span "select" at bounding box center [127, 257] width 12 height 12
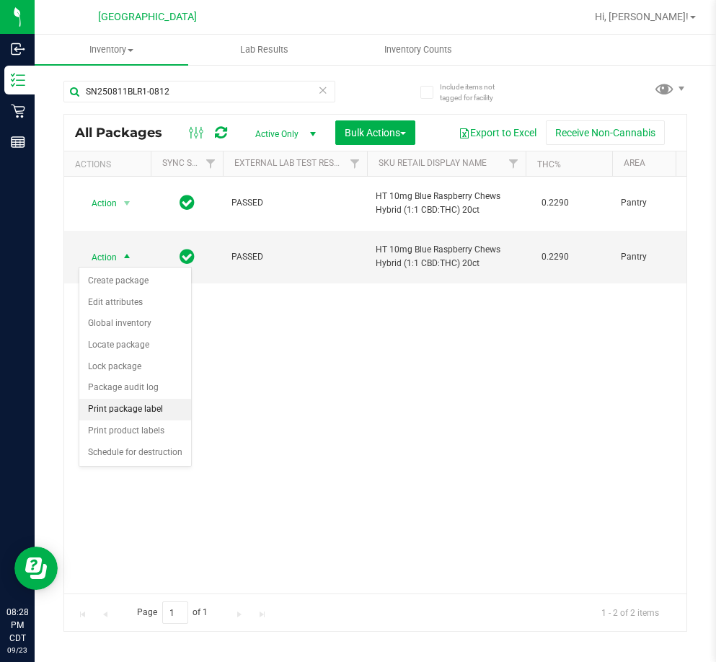
click at [138, 409] on li "Print package label" at bounding box center [135, 410] width 112 height 22
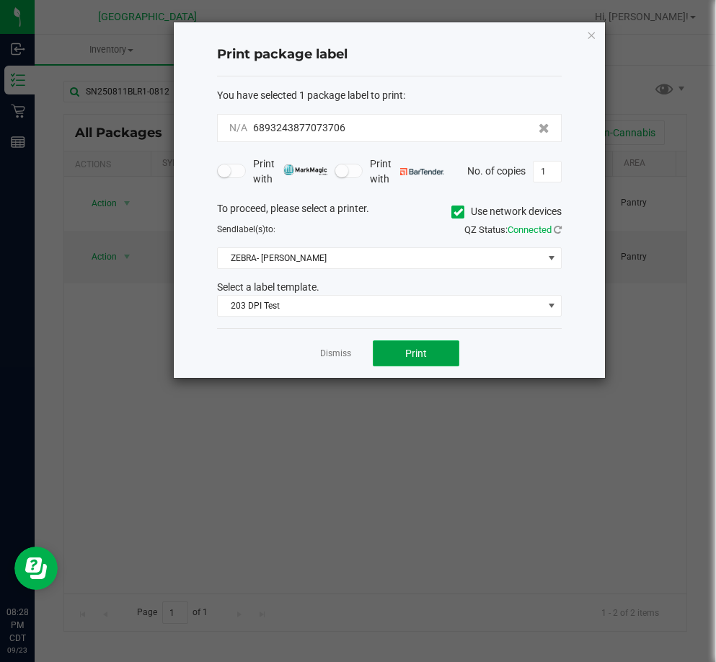
click at [420, 362] on button "Print" at bounding box center [416, 353] width 87 height 26
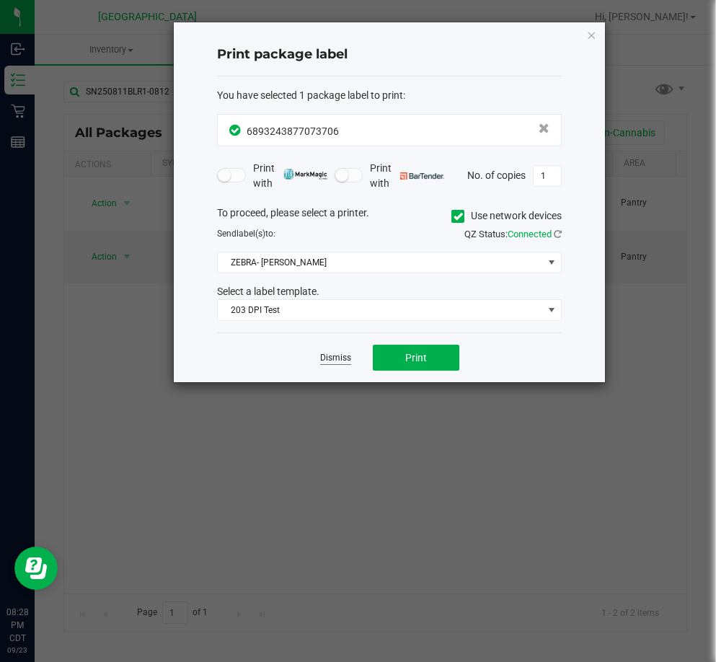
click at [343, 353] on link "Dismiss" at bounding box center [335, 358] width 31 height 12
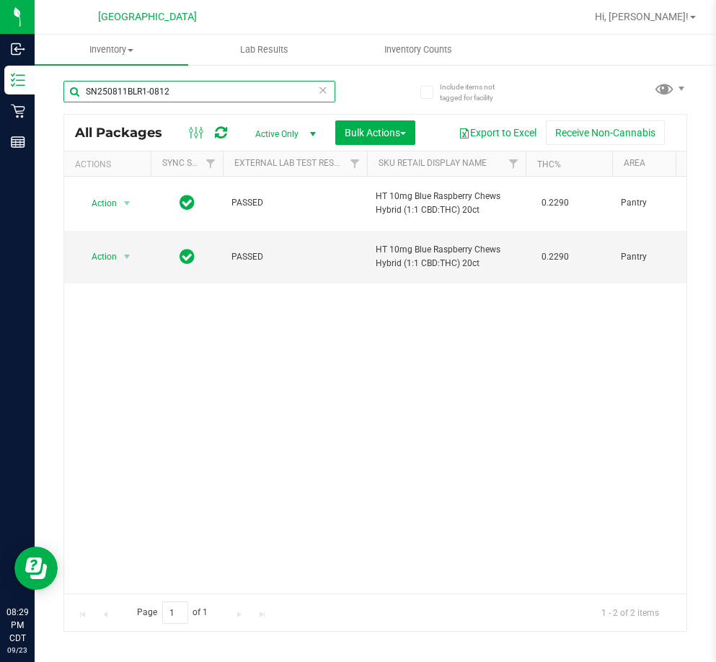
drag, startPoint x: 203, startPoint y: 96, endPoint x: 58, endPoint y: 115, distance: 147.0
click at [58, 112] on div "Include items not tagged for facility SN250811BLR1-0812 All Packages Active Onl…" at bounding box center [375, 283] width 681 height 440
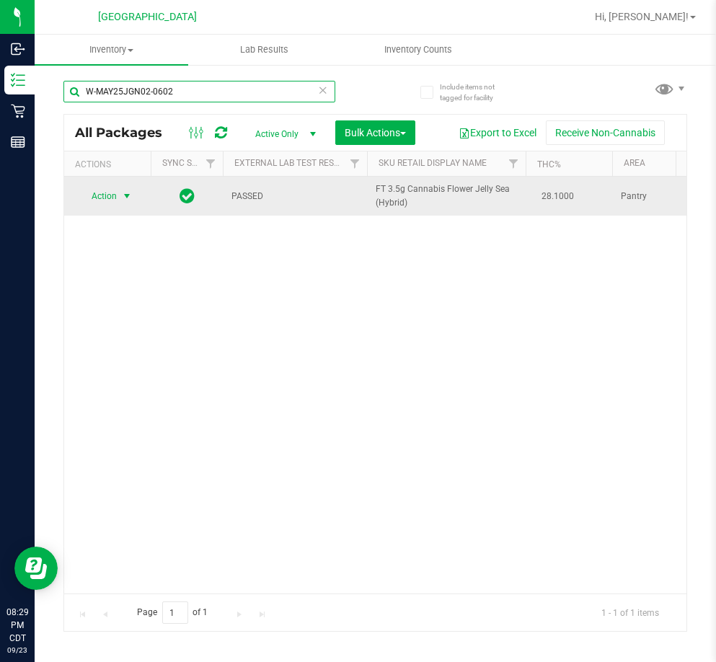
type input "W-MAY25JGN02-0602"
click at [122, 195] on span "select" at bounding box center [127, 196] width 12 height 12
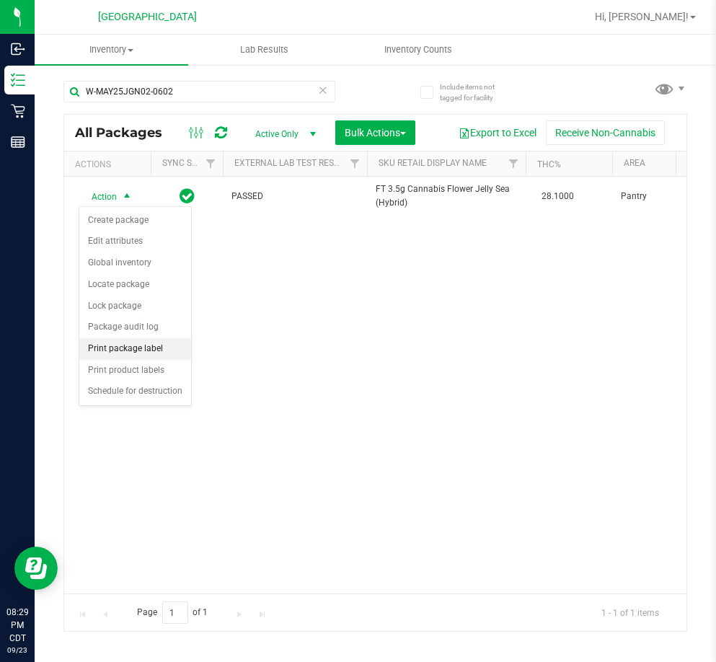
click at [160, 355] on li "Print package label" at bounding box center [135, 349] width 112 height 22
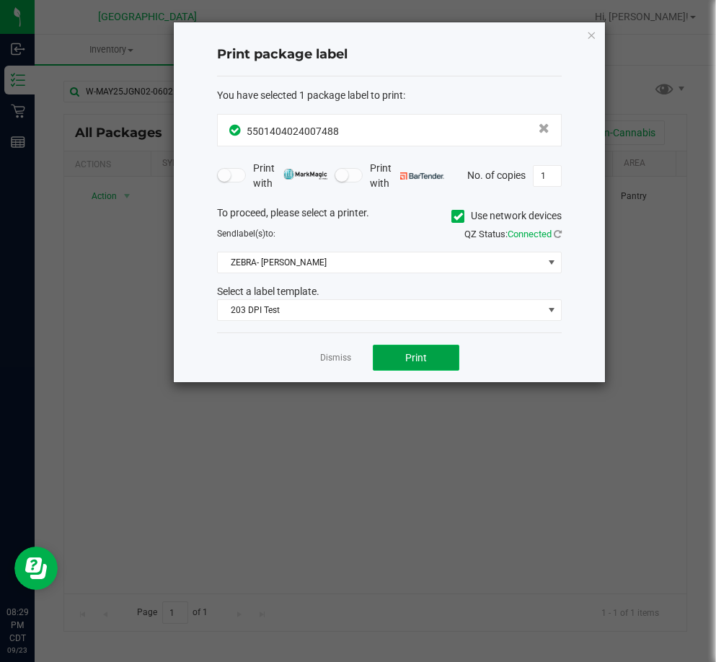
click at [422, 355] on span "Print" at bounding box center [416, 358] width 22 height 12
click at [335, 361] on link "Dismiss" at bounding box center [335, 358] width 31 height 12
